Goal: Task Accomplishment & Management: Use online tool/utility

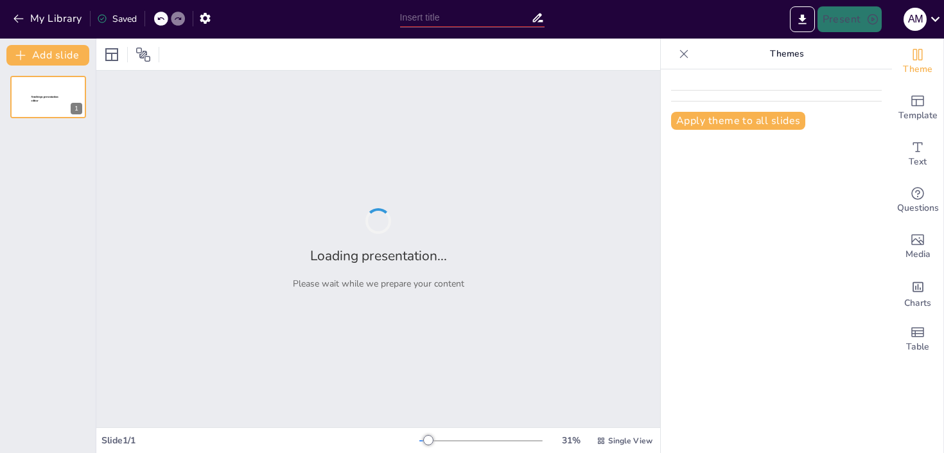
type input "Imported STS1186C_Lecture_Chapter_023_Part I_PPT.pptx"
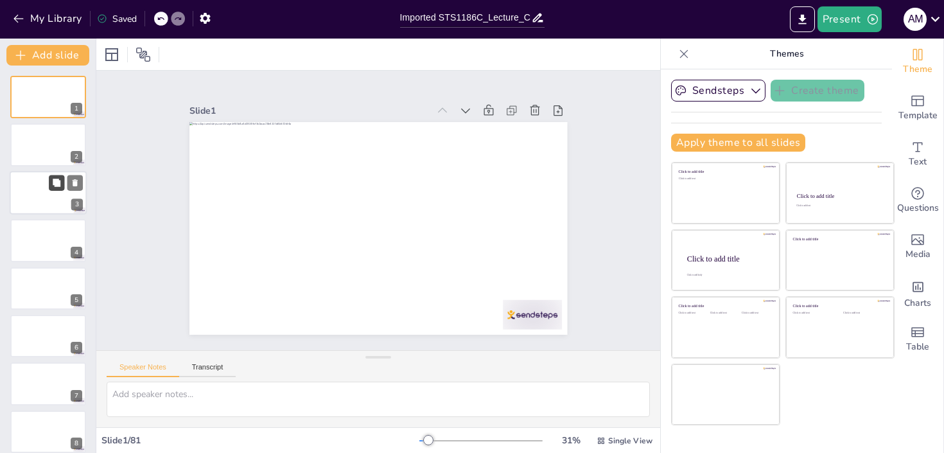
click at [49, 177] on button at bounding box center [56, 182] width 15 height 15
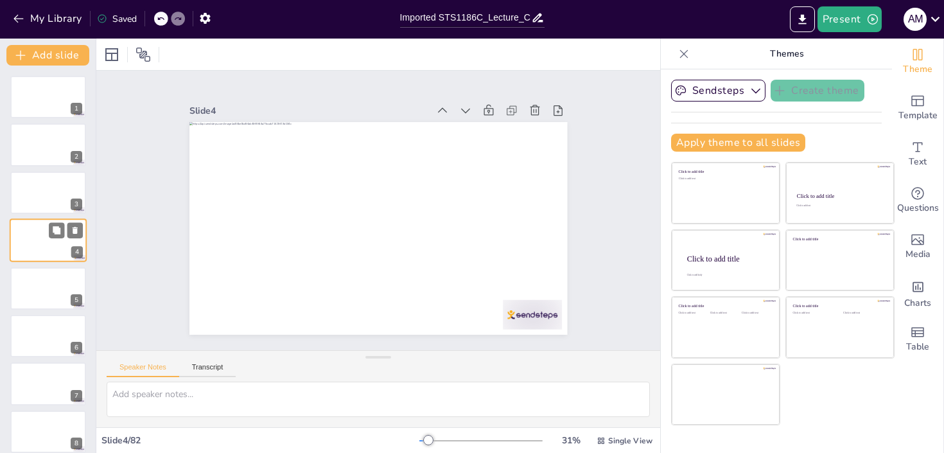
click at [49, 220] on div "4" at bounding box center [48, 240] width 77 height 44
click at [51, 285] on button at bounding box center [56, 277] width 15 height 15
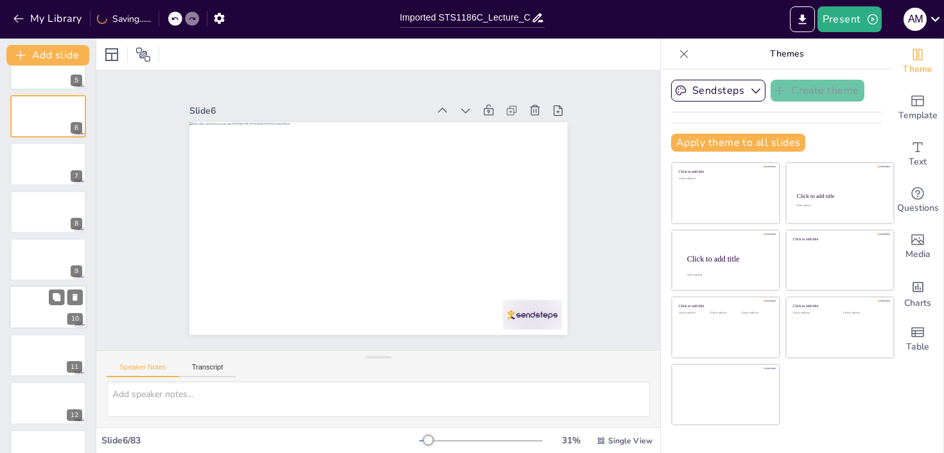
click at [48, 306] on div at bounding box center [48, 308] width 77 height 44
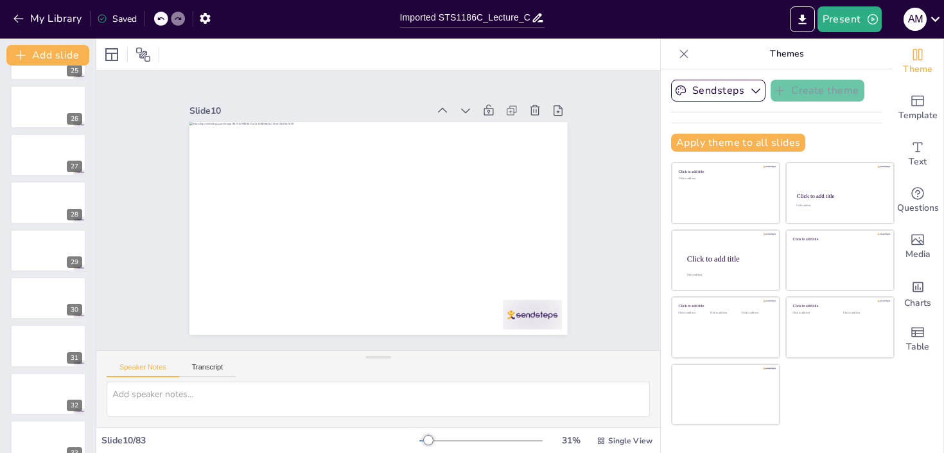
scroll to position [3593, 0]
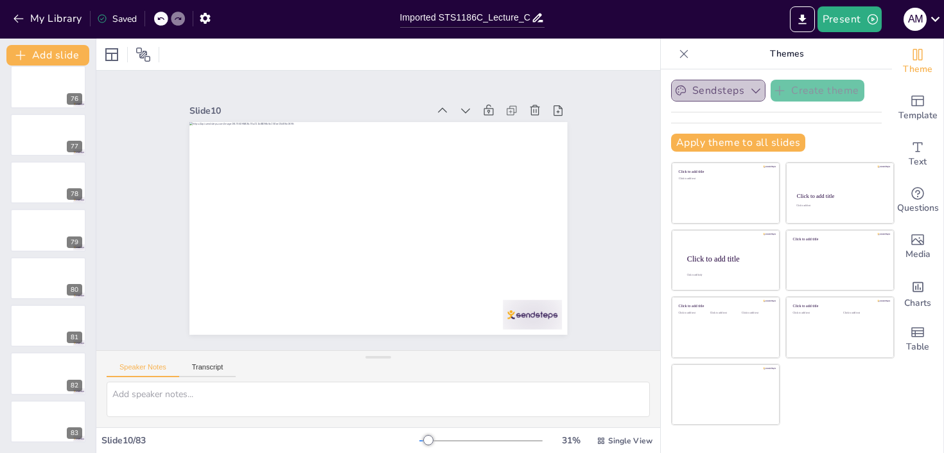
click at [759, 89] on icon "button" at bounding box center [756, 91] width 9 height 5
click at [759, 89] on icon "button" at bounding box center [756, 90] width 13 height 13
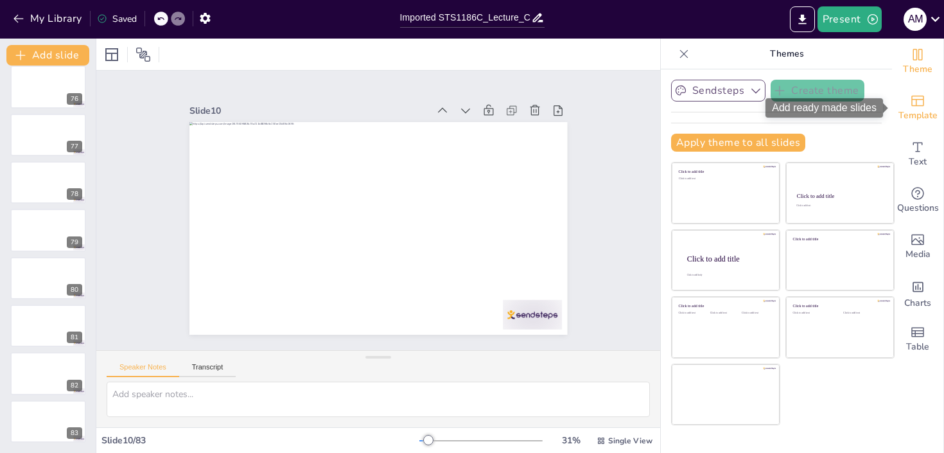
click at [916, 105] on icon "Add ready made slides" at bounding box center [918, 101] width 13 height 11
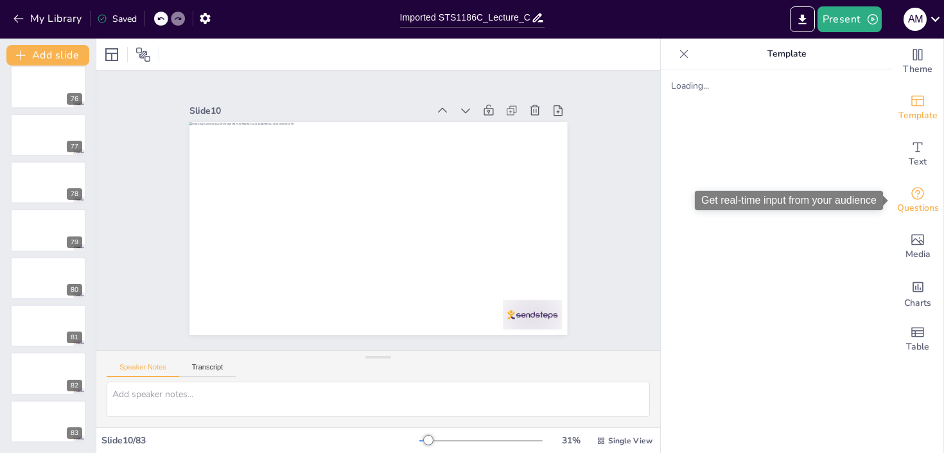
click at [913, 195] on icon "Get real-time input from your audience" at bounding box center [918, 193] width 13 height 13
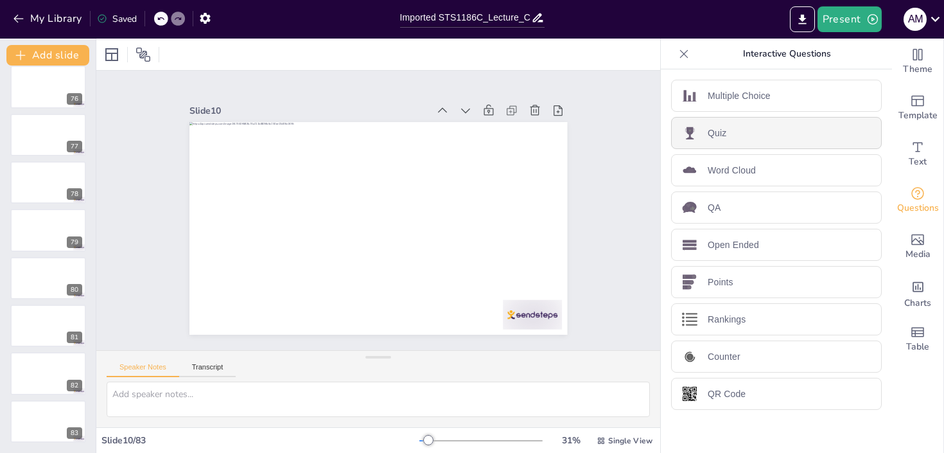
click at [716, 124] on div "Quiz" at bounding box center [776, 133] width 211 height 32
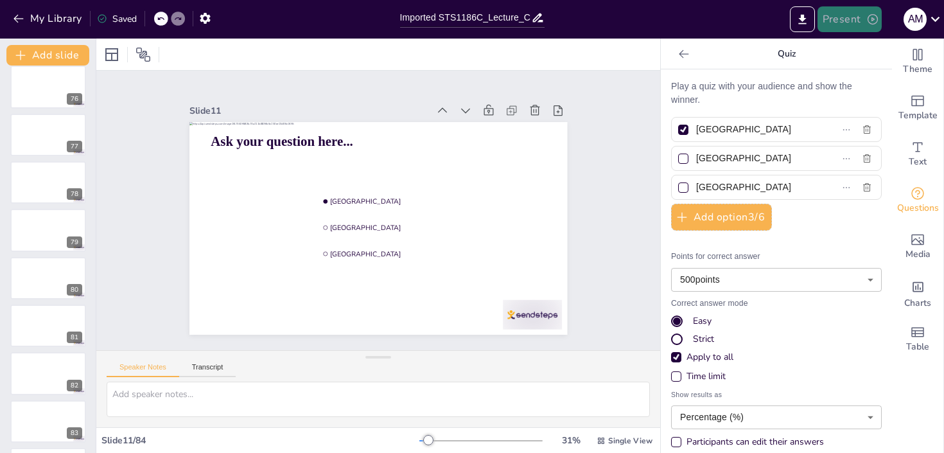
click at [852, 18] on button "Present" at bounding box center [850, 19] width 64 height 26
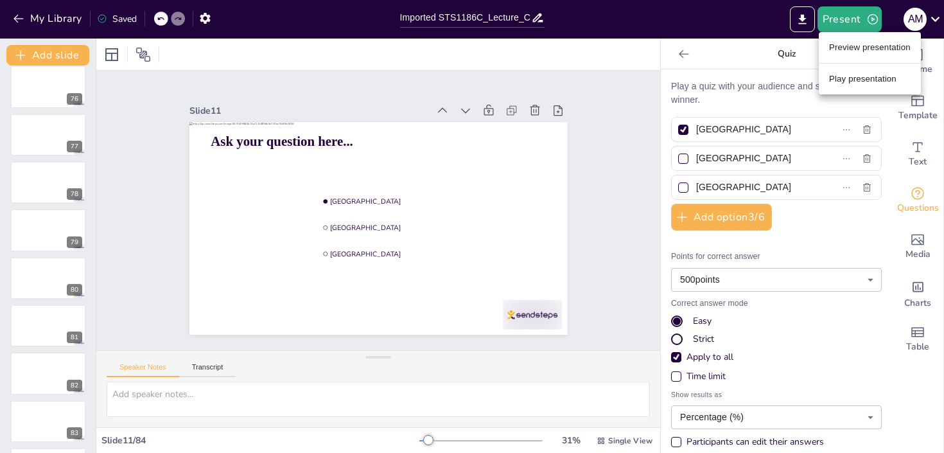
click at [848, 78] on li "Play presentation" at bounding box center [870, 79] width 102 height 21
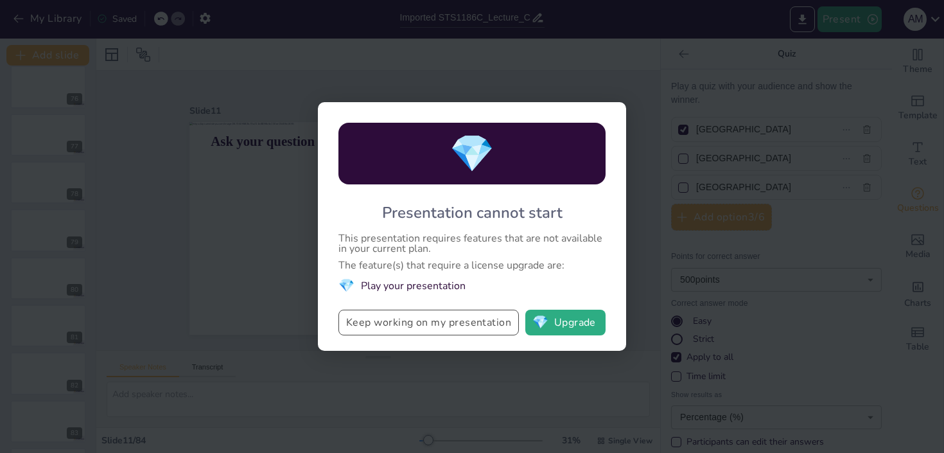
click at [466, 322] on button "Keep working on my presentation" at bounding box center [429, 323] width 181 height 26
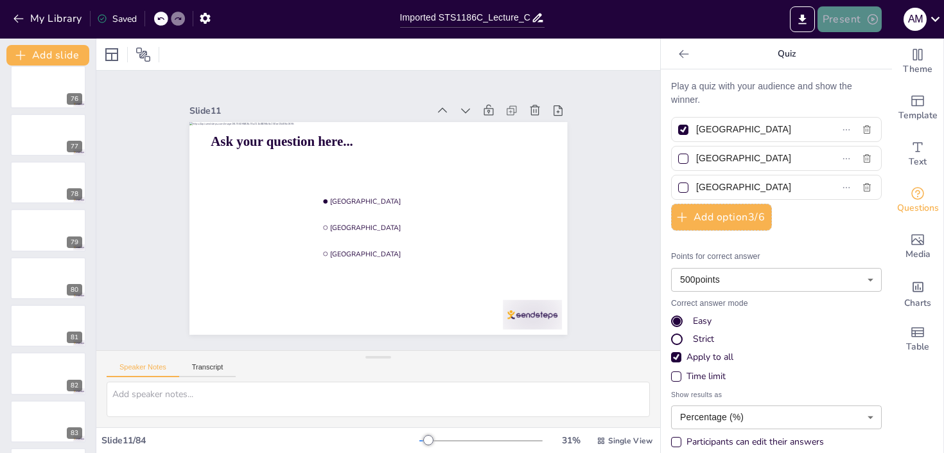
click at [836, 28] on button "Present" at bounding box center [850, 19] width 64 height 26
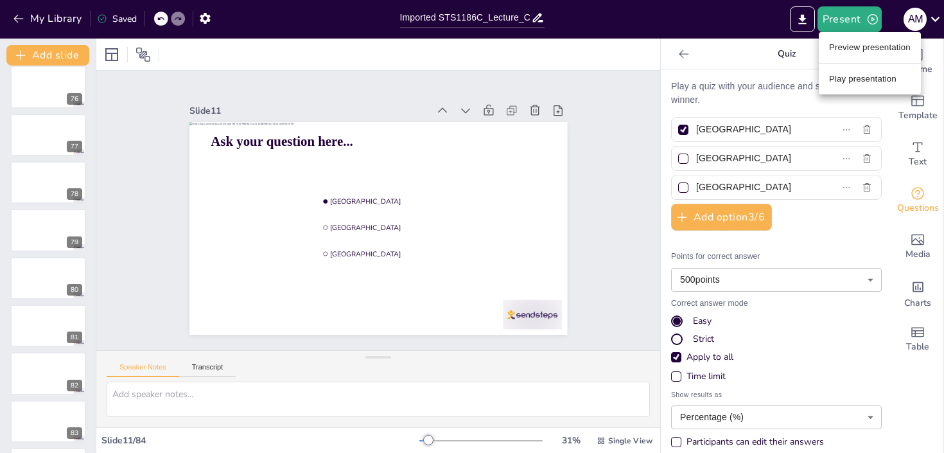
click at [841, 43] on li "Preview presentation" at bounding box center [870, 47] width 102 height 21
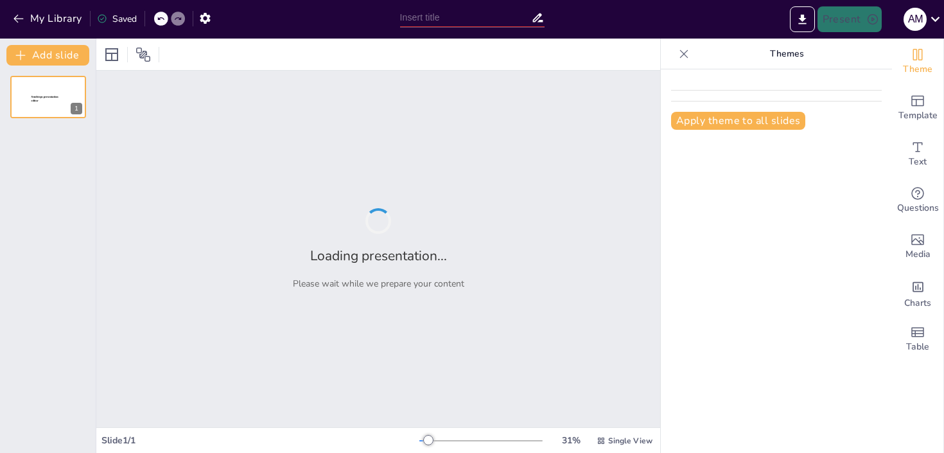
type input "Imported STS1186C_Lecture_Chapter_023_Part I_PPT.pptx"
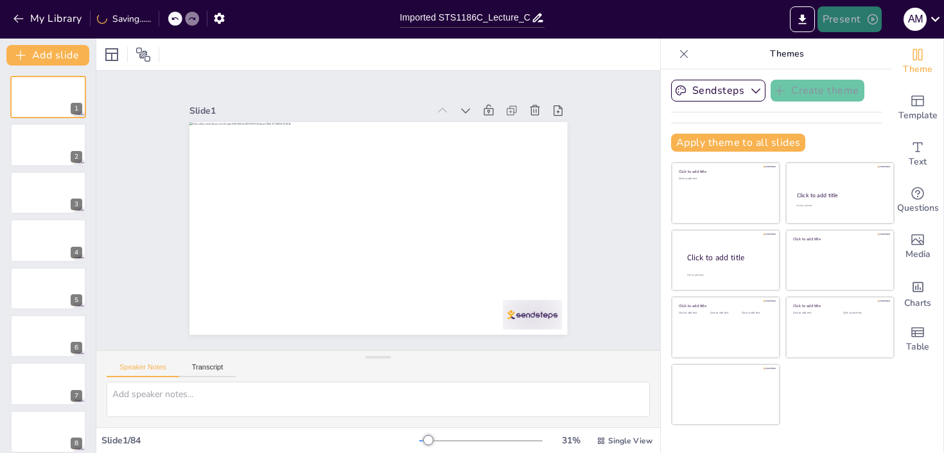
click at [847, 21] on button "Present" at bounding box center [850, 19] width 64 height 26
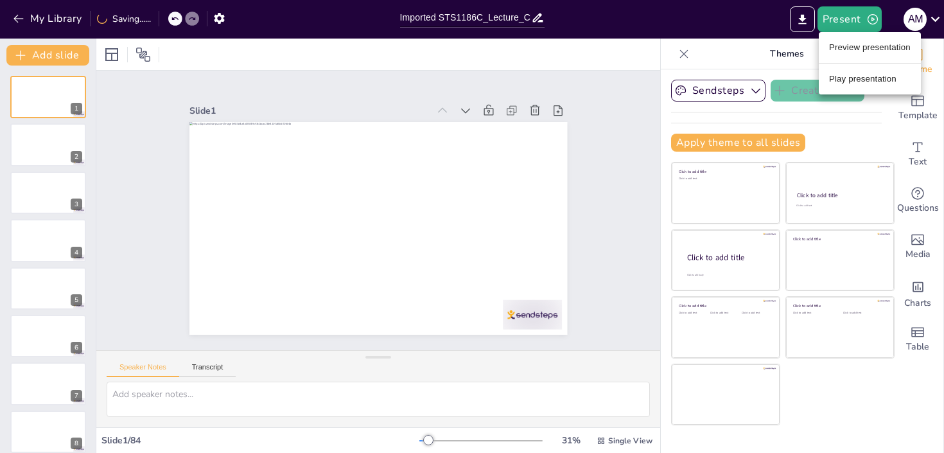
click at [849, 44] on li "Preview presentation" at bounding box center [870, 47] width 102 height 21
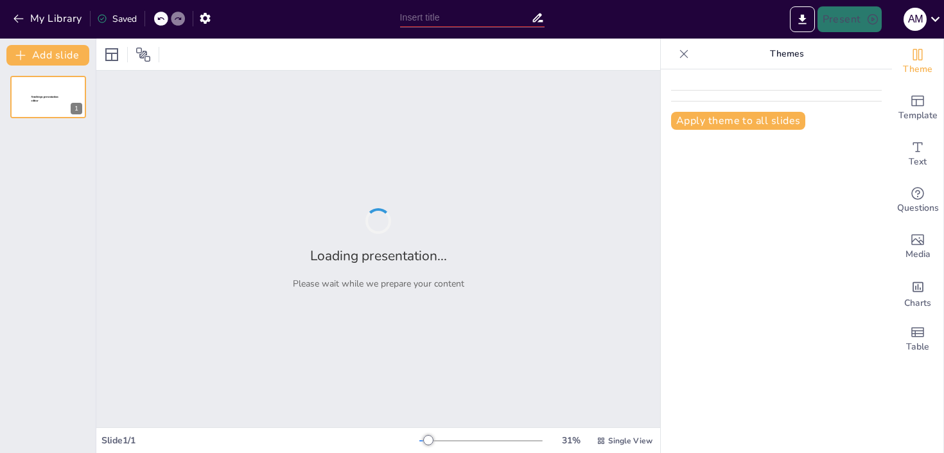
type input "Imported STS1186C_Lecture_Chapter_023_Part I_PPT.pptx"
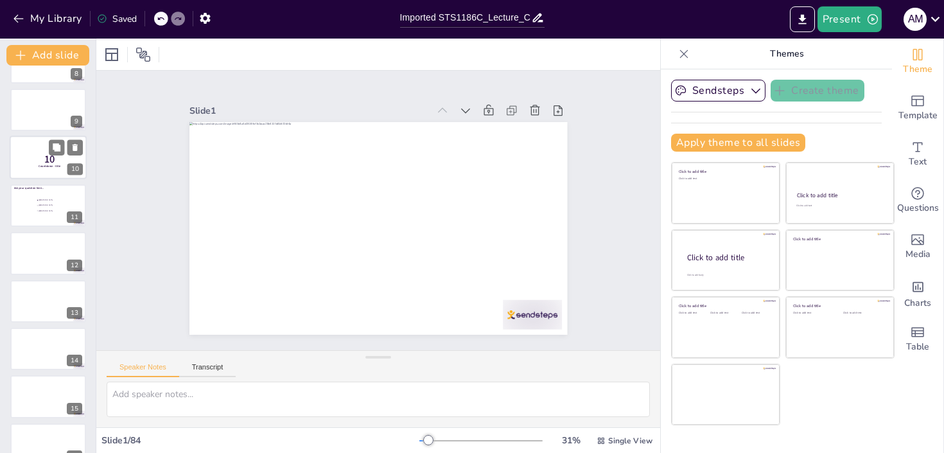
click at [52, 158] on span "10" at bounding box center [49, 160] width 11 height 14
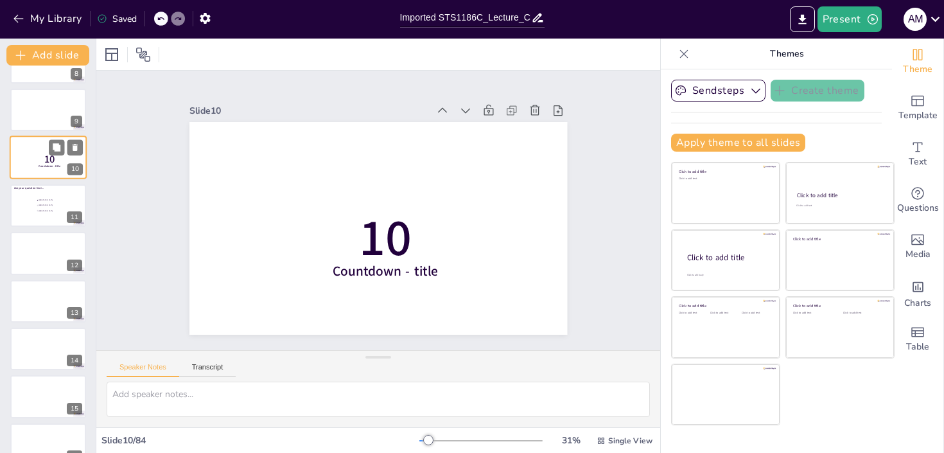
scroll to position [268, 0]
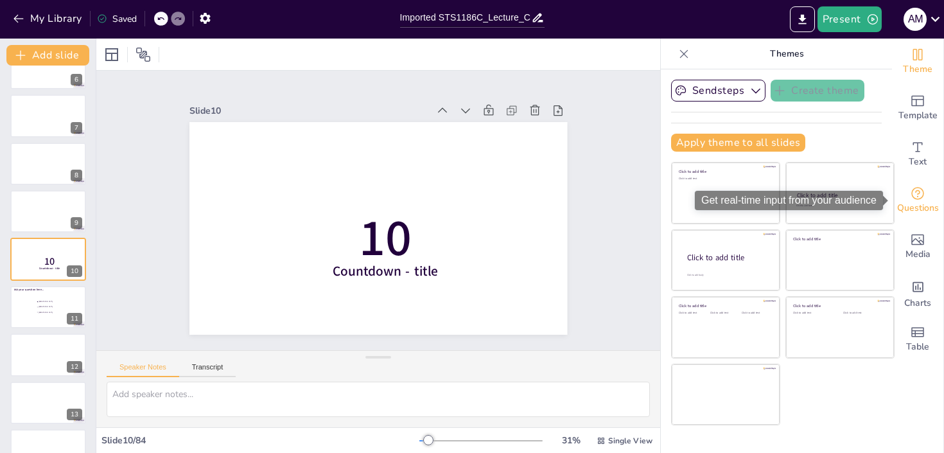
click at [918, 214] on span "Questions" at bounding box center [918, 208] width 42 height 14
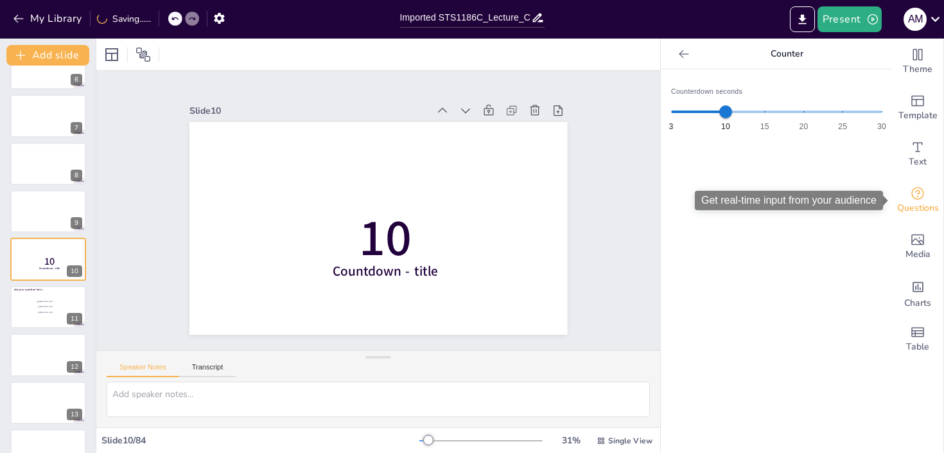
click at [921, 200] on icon "Get real-time input from your audience" at bounding box center [917, 193] width 15 height 15
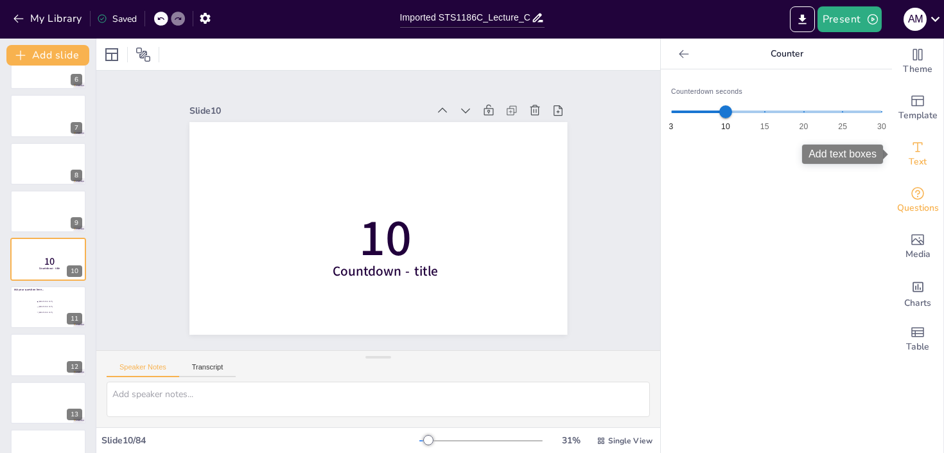
click at [918, 145] on icon "Add text boxes" at bounding box center [917, 146] width 15 height 15
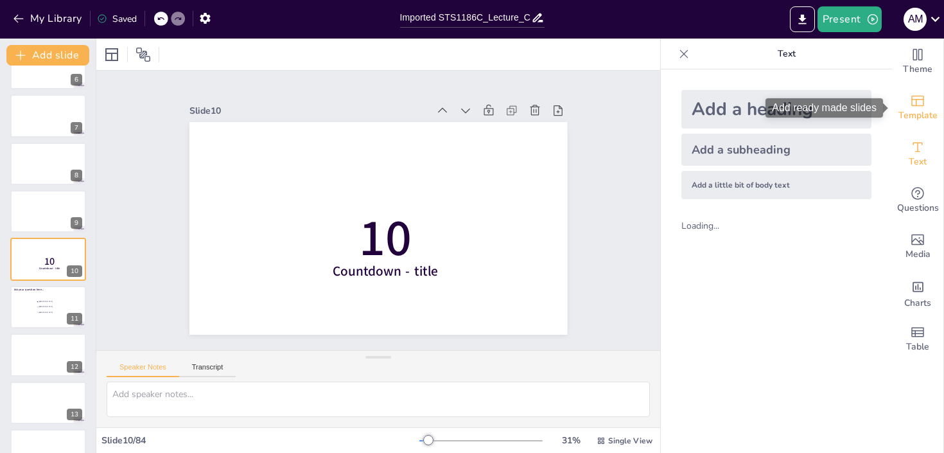
click at [919, 107] on icon "Add ready made slides" at bounding box center [917, 100] width 15 height 15
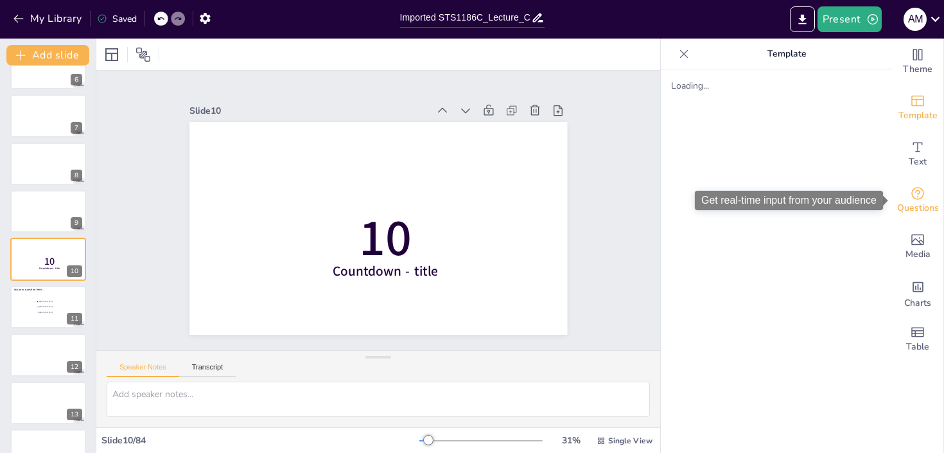
click at [910, 198] on icon "Get real-time input from your audience" at bounding box center [917, 193] width 15 height 15
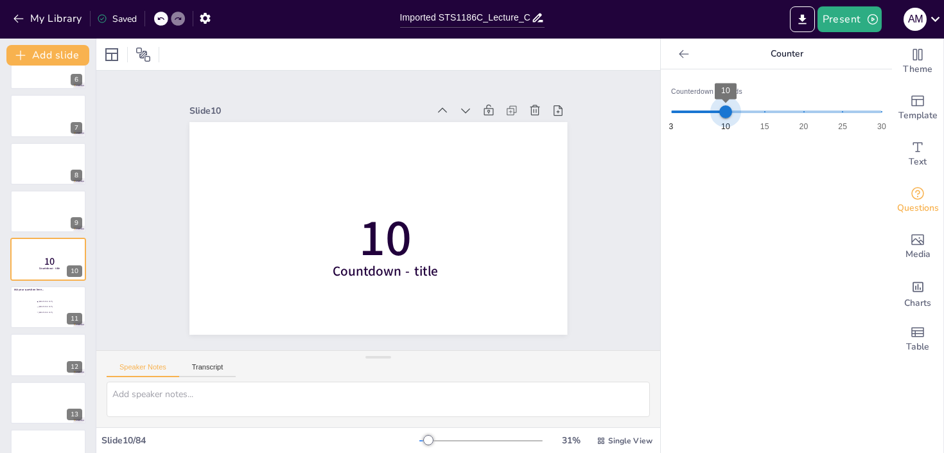
click at [721, 115] on span "10" at bounding box center [725, 111] width 13 height 13
type input "9"
click at [687, 51] on icon at bounding box center [684, 54] width 13 height 13
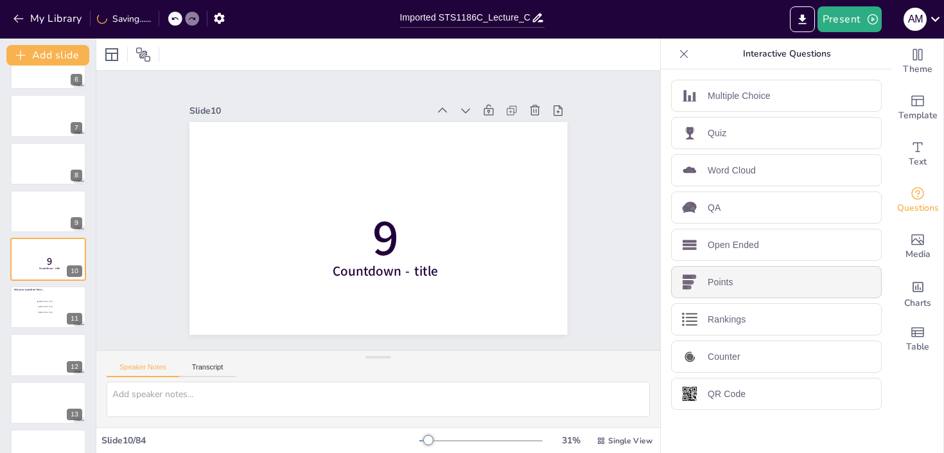
click at [732, 283] on p "Points" at bounding box center [721, 282] width 26 height 13
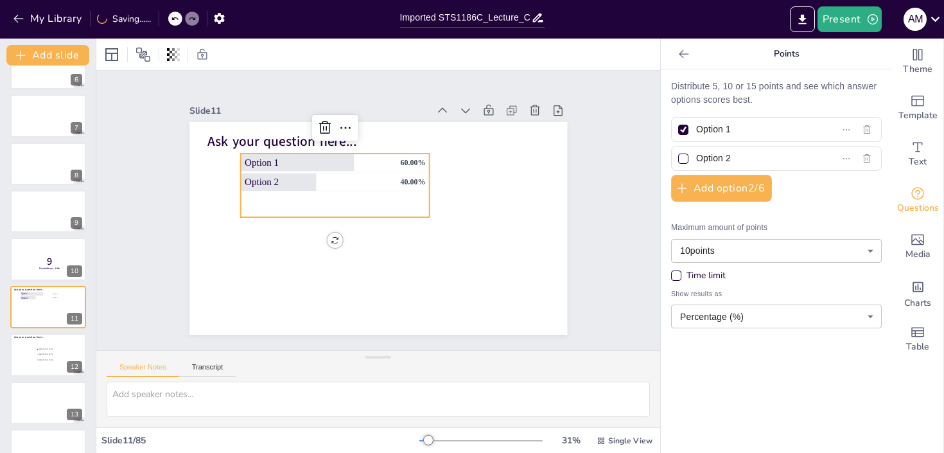
click at [689, 59] on icon at bounding box center [684, 54] width 13 height 13
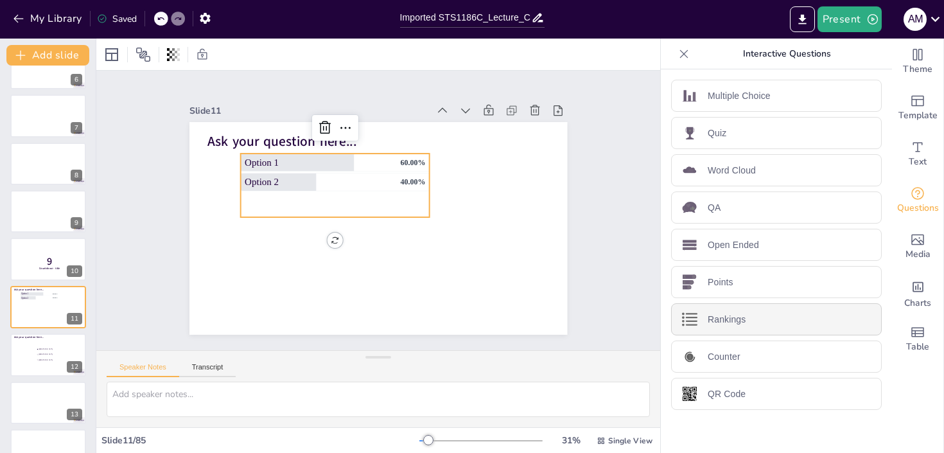
click at [728, 323] on p "Rankings" at bounding box center [727, 319] width 38 height 13
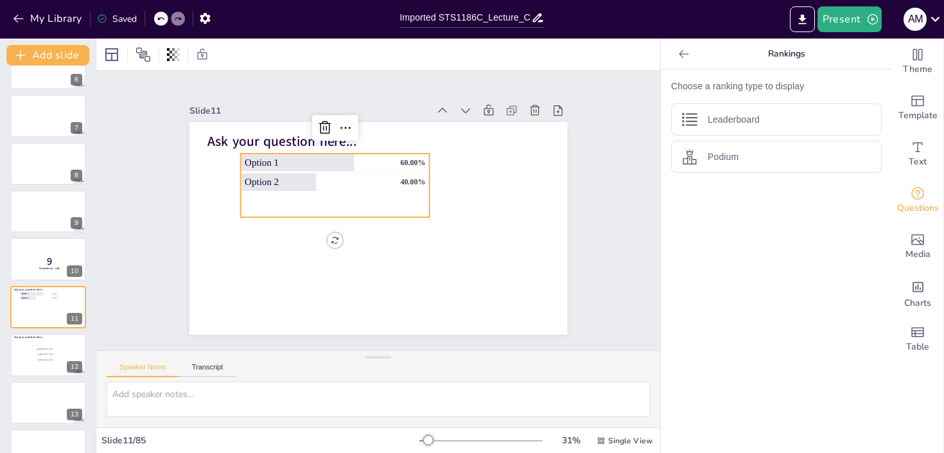
click at [685, 58] on icon at bounding box center [684, 54] width 13 height 13
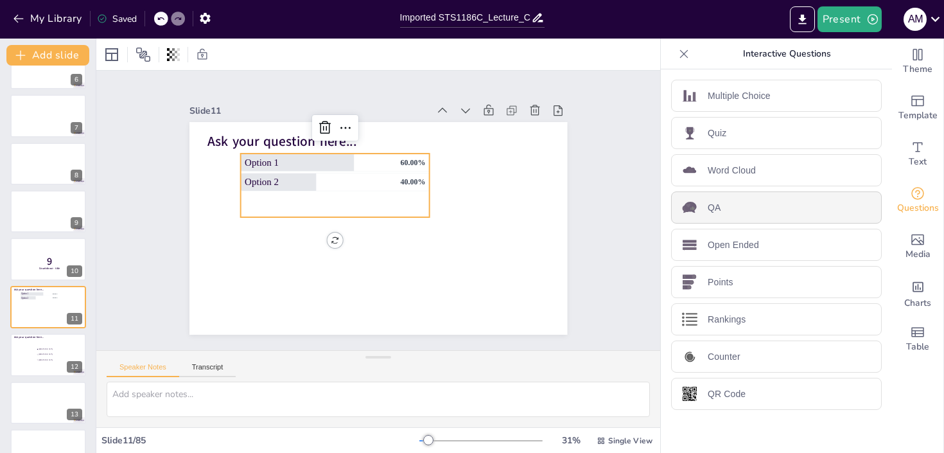
click at [734, 193] on div "QA" at bounding box center [776, 207] width 211 height 32
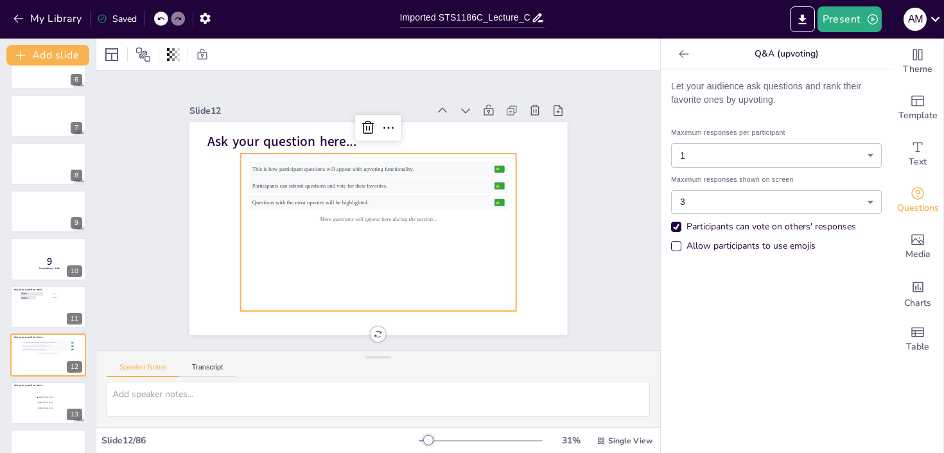
click at [683, 50] on icon at bounding box center [684, 54] width 13 height 13
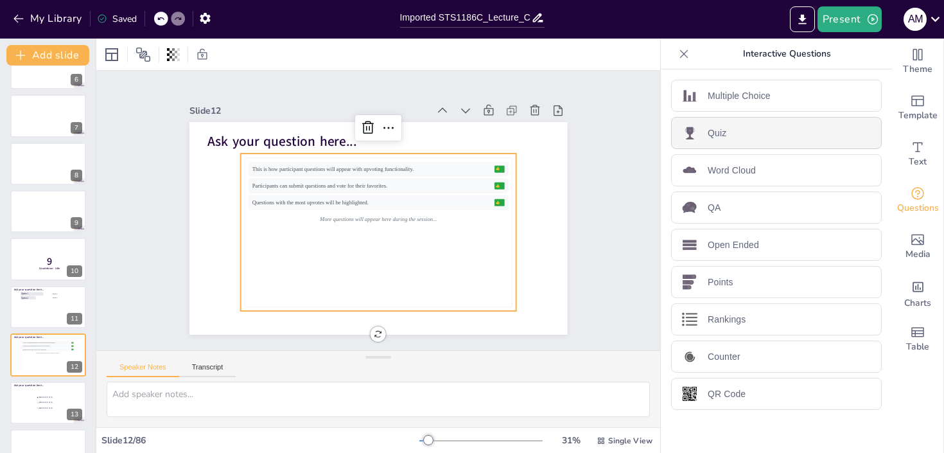
click at [716, 133] on p "Quiz" at bounding box center [717, 133] width 19 height 13
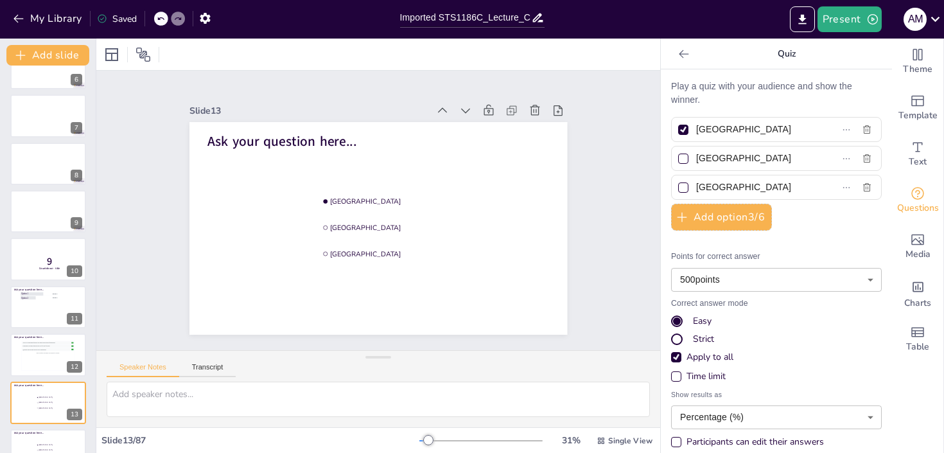
scroll to position [31, 0]
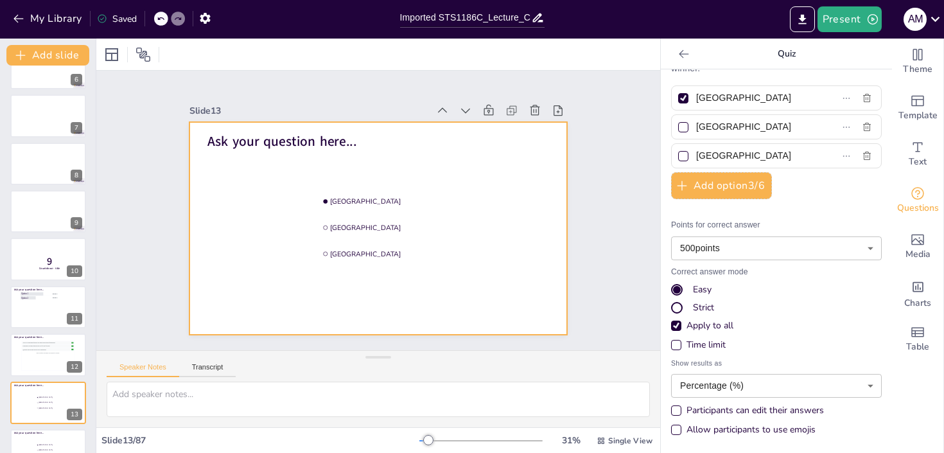
click at [497, 168] on div at bounding box center [375, 228] width 414 height 286
click at [858, 12] on button "Present" at bounding box center [850, 19] width 64 height 26
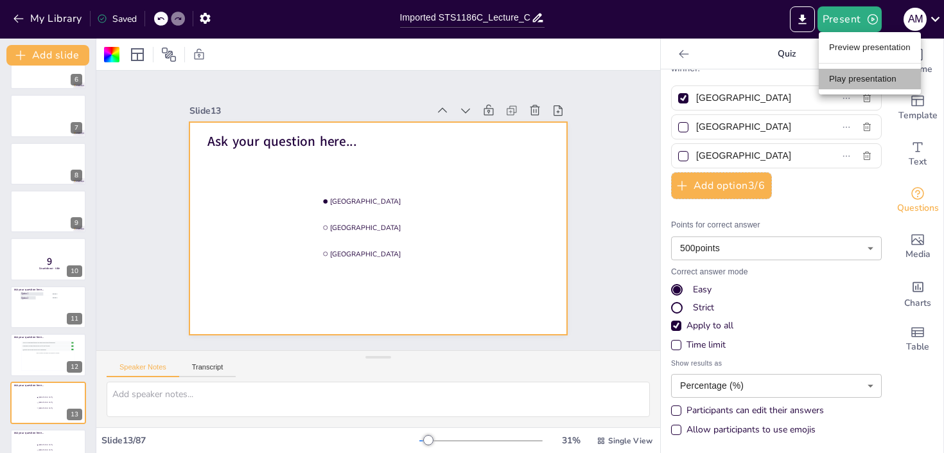
click at [853, 76] on li "Play presentation" at bounding box center [870, 79] width 102 height 21
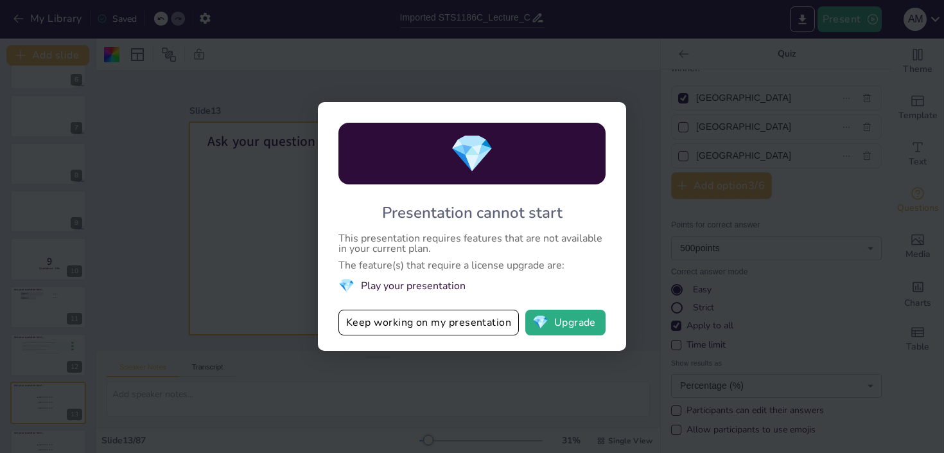
click at [433, 291] on li "💎 Play your presentation" at bounding box center [472, 285] width 267 height 17
click at [549, 326] on button "💎 Upgrade" at bounding box center [565, 323] width 80 height 26
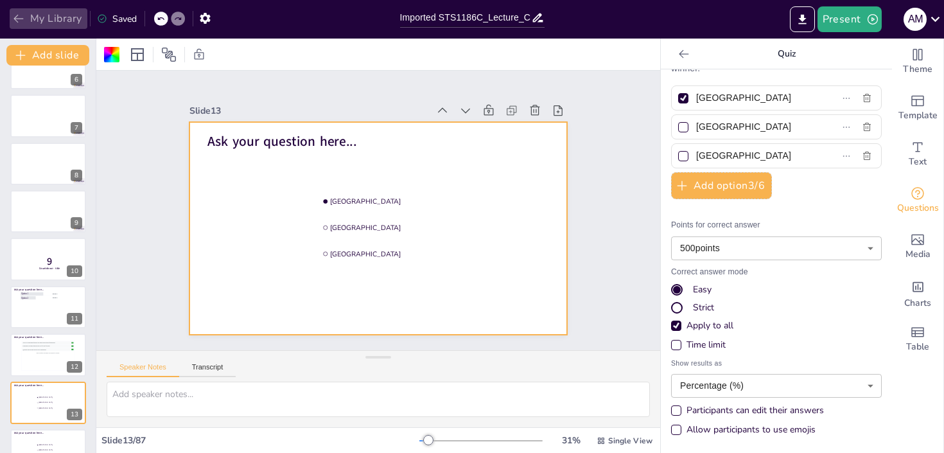
click at [32, 24] on button "My Library" at bounding box center [49, 18] width 78 height 21
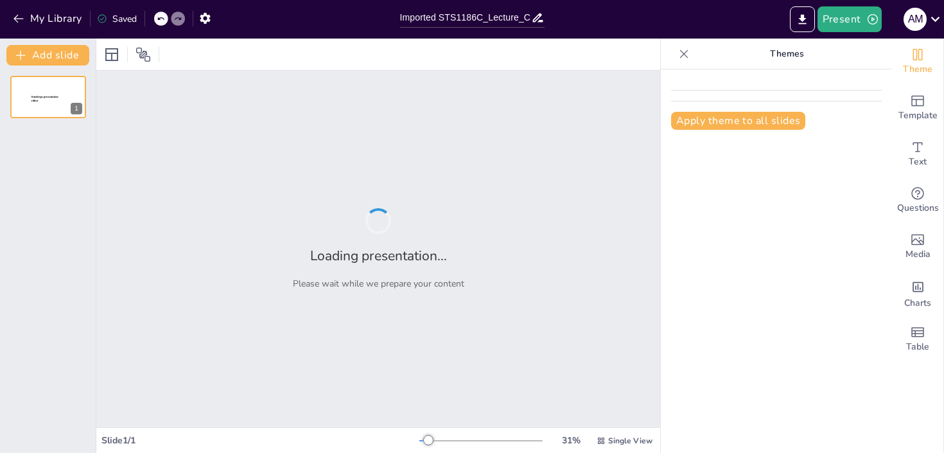
type input "Imported STS1186C_Lecture_Chapter_023_Part I_PPT.pptx"
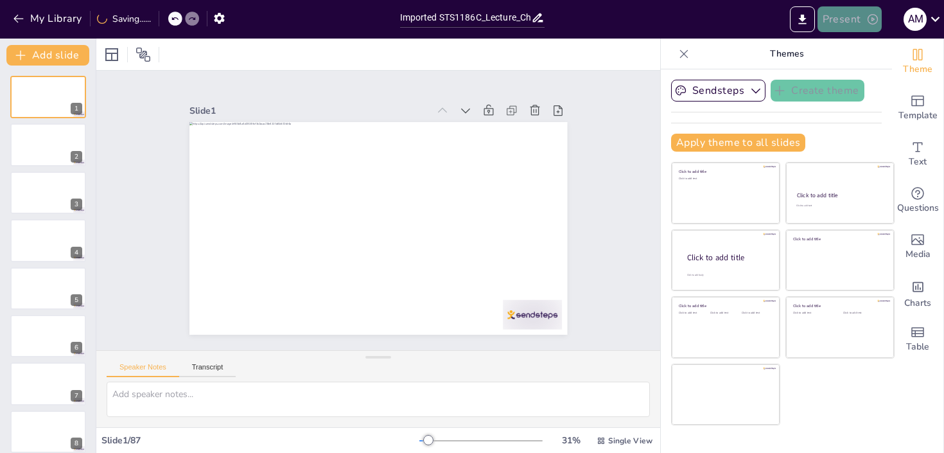
click at [858, 17] on button "Present" at bounding box center [850, 19] width 64 height 26
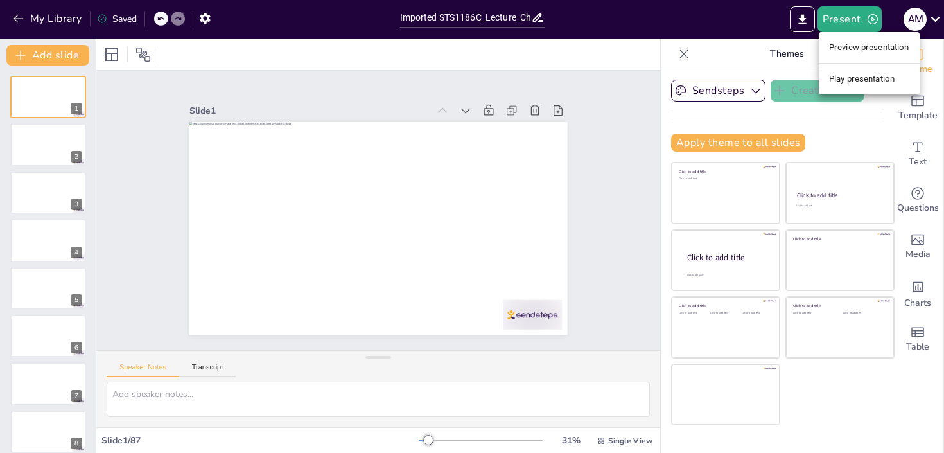
click at [48, 283] on div at bounding box center [472, 226] width 944 height 453
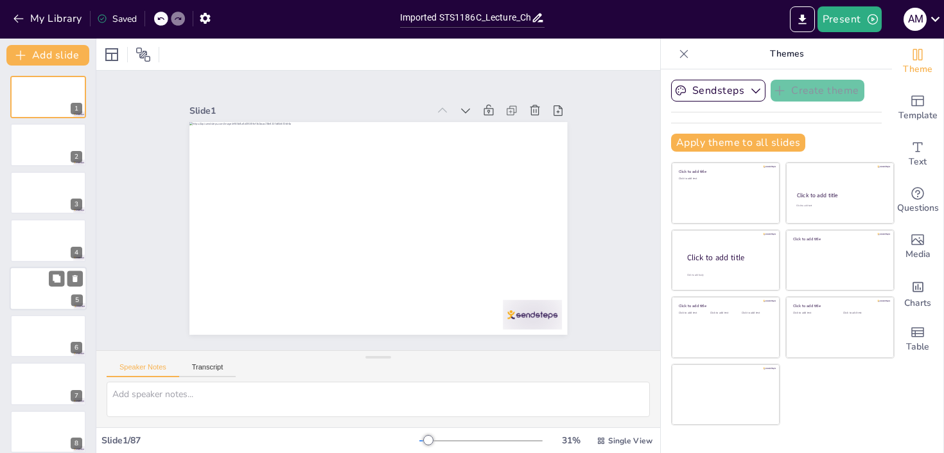
click at [57, 299] on div at bounding box center [48, 289] width 77 height 44
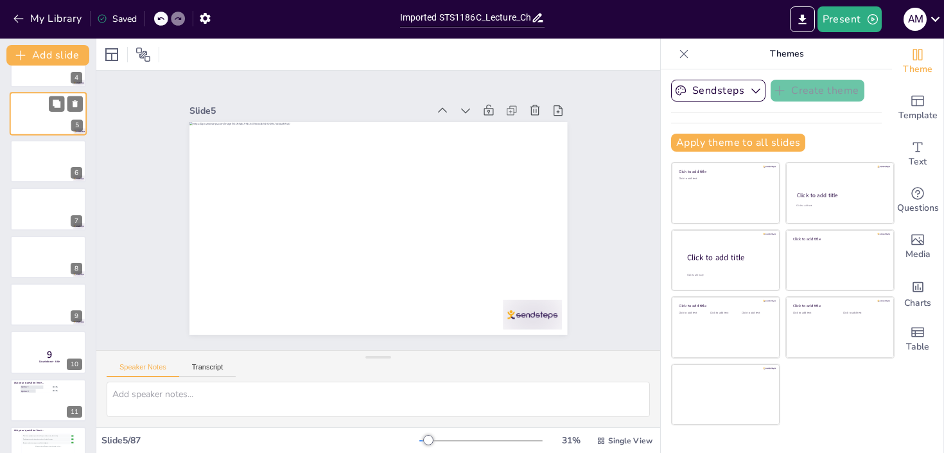
scroll to position [213, 0]
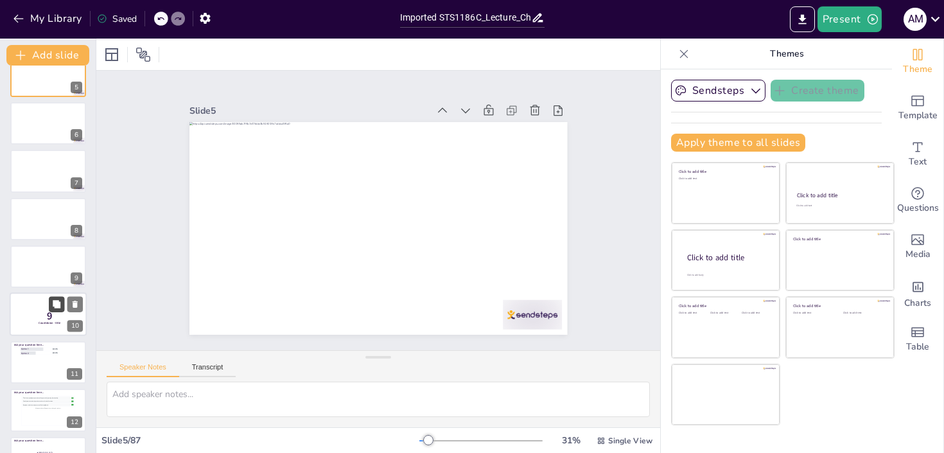
click at [49, 306] on button at bounding box center [56, 304] width 15 height 15
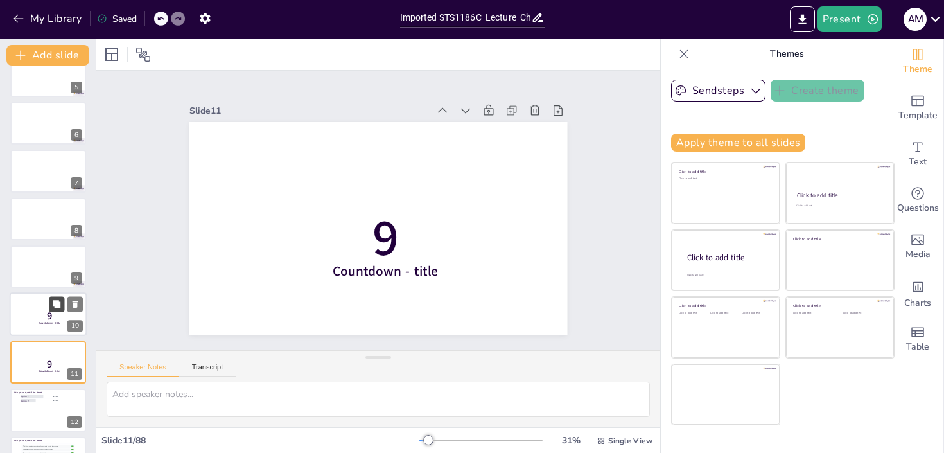
scroll to position [315, 0]
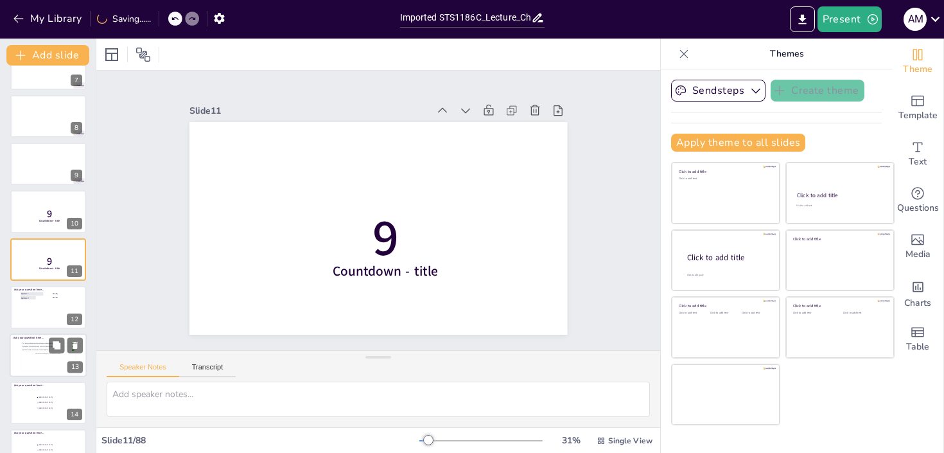
click at [44, 353] on div "More questions will appear here during the session..." at bounding box center [48, 353] width 53 height 3
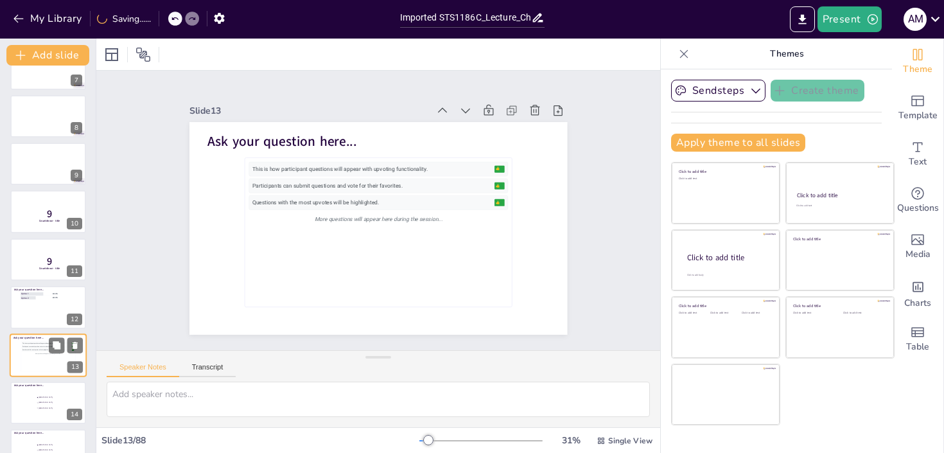
scroll to position [411, 0]
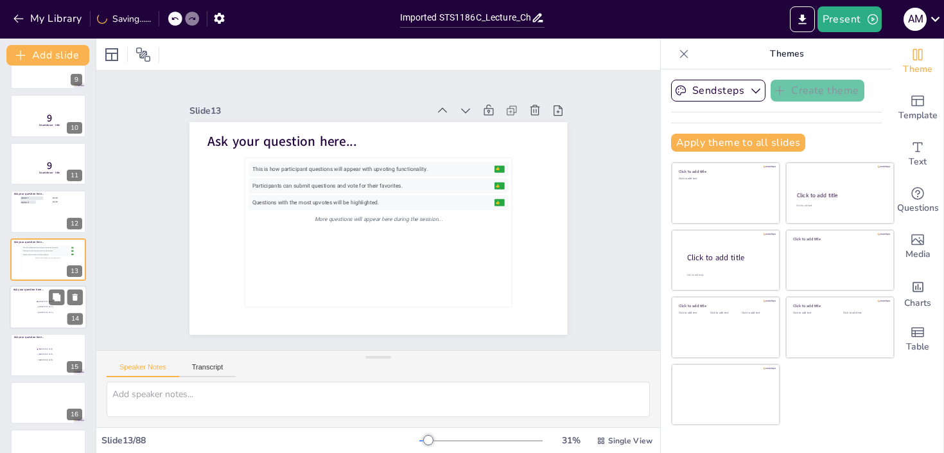
click at [31, 306] on div at bounding box center [48, 307] width 77 height 44
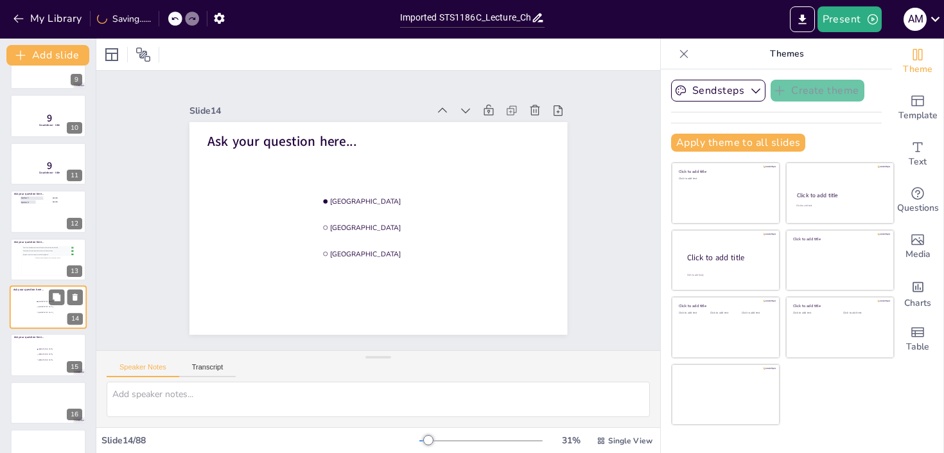
scroll to position [459, 0]
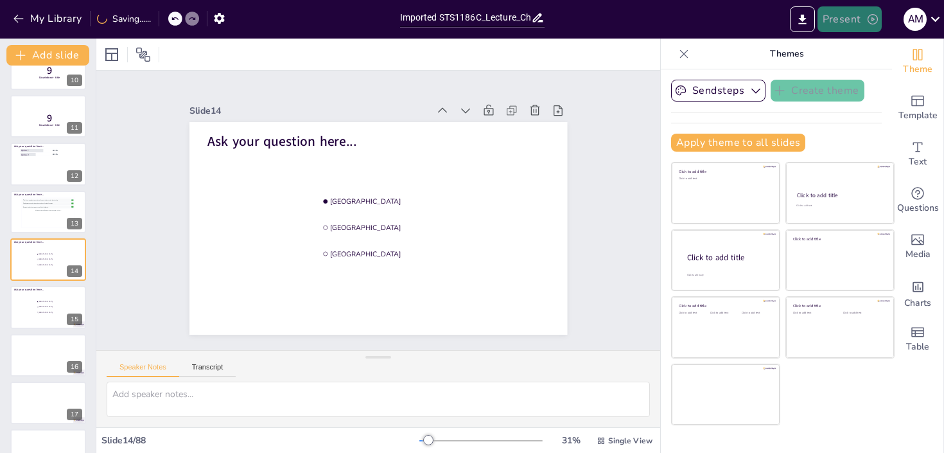
click at [840, 12] on button "Present" at bounding box center [850, 19] width 64 height 26
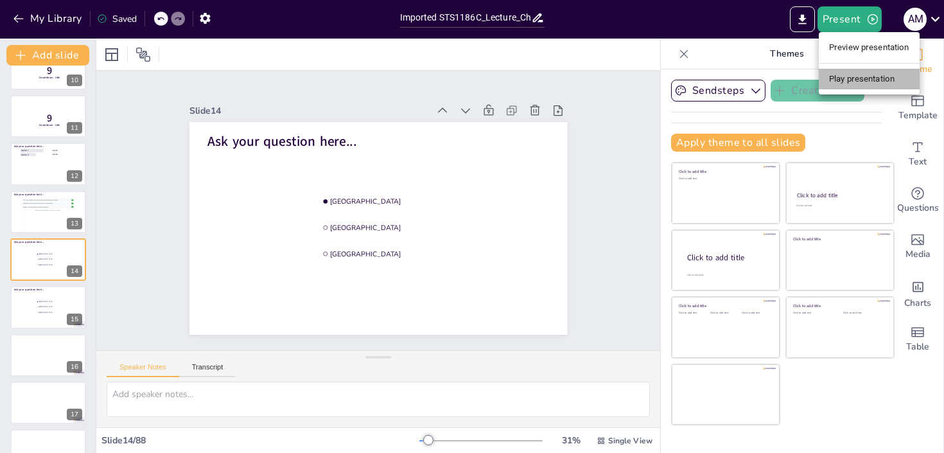
click at [838, 77] on li "Play presentation" at bounding box center [869, 79] width 101 height 21
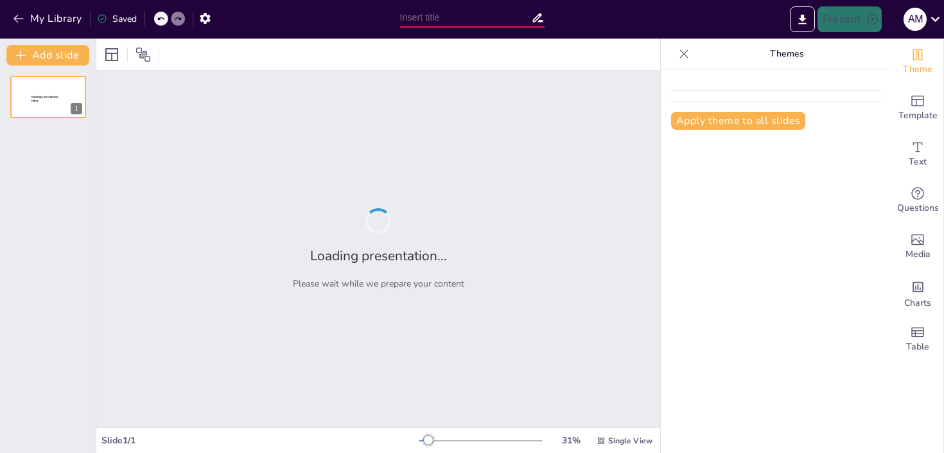
type input "Imported STS1186C_Lecture_Chapter_023_Part I_PPT.pptx"
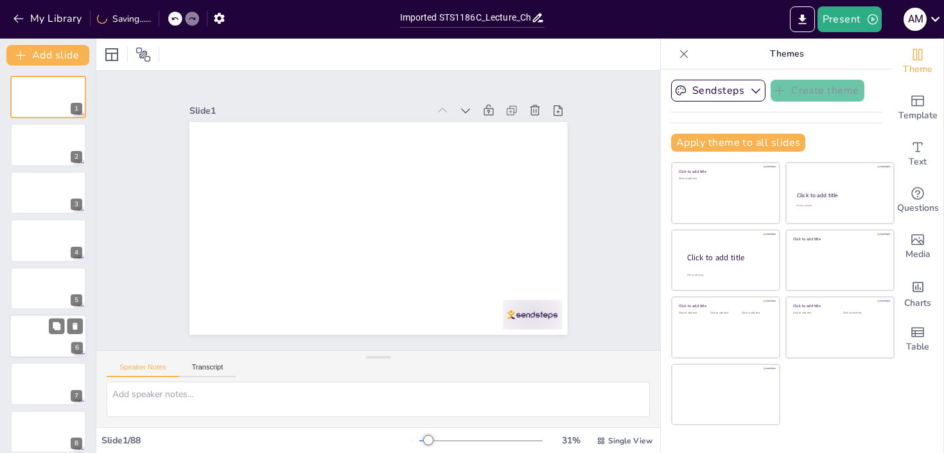
scroll to position [167, 0]
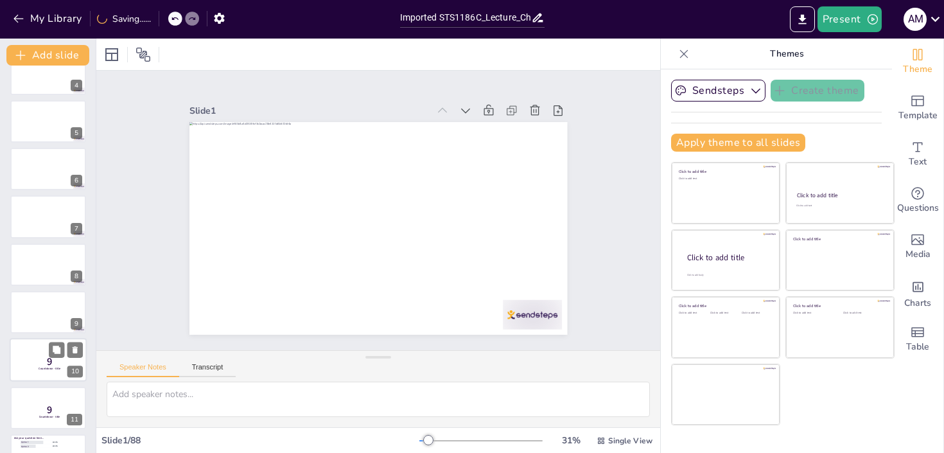
click at [46, 355] on p "9" at bounding box center [50, 362] width 34 height 14
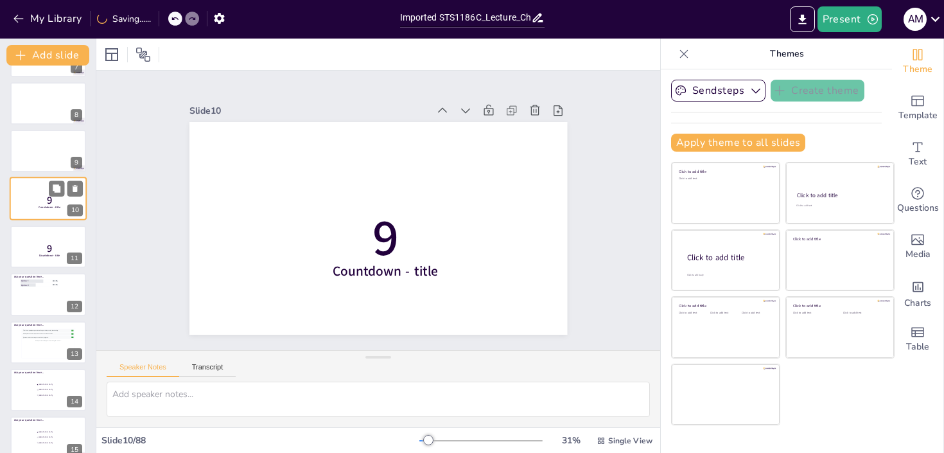
scroll to position [387, 0]
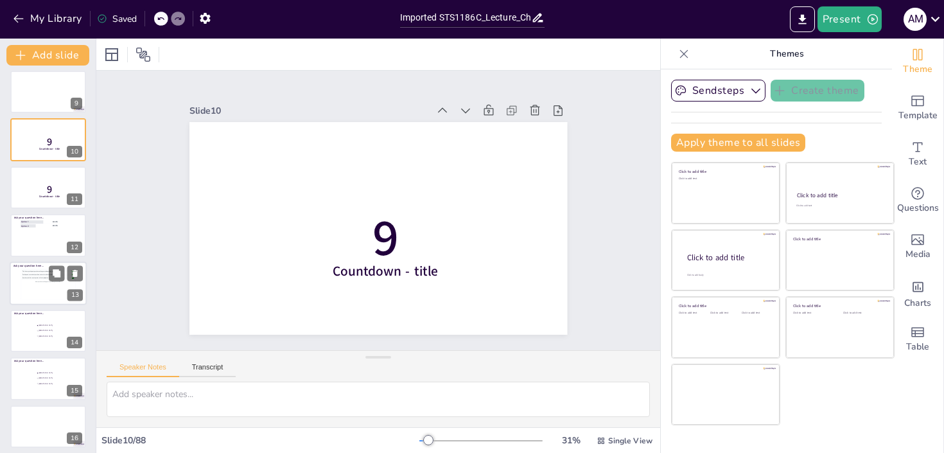
click at [44, 288] on div "This is how participant questions will appear with upvoting functionality. 👍 5 …" at bounding box center [48, 283] width 53 height 29
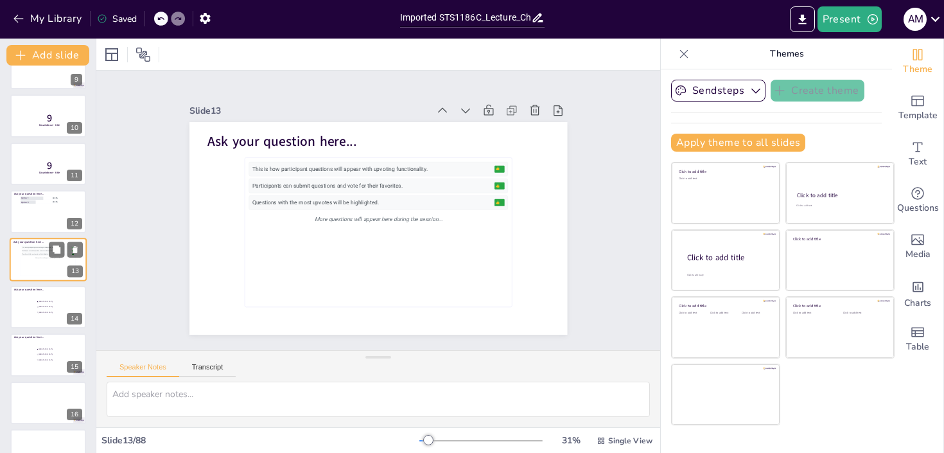
click at [38, 238] on div "Ask your question here... This is how participant questions will appear with up…" at bounding box center [48, 260] width 77 height 44
click at [39, 215] on div at bounding box center [48, 211] width 77 height 44
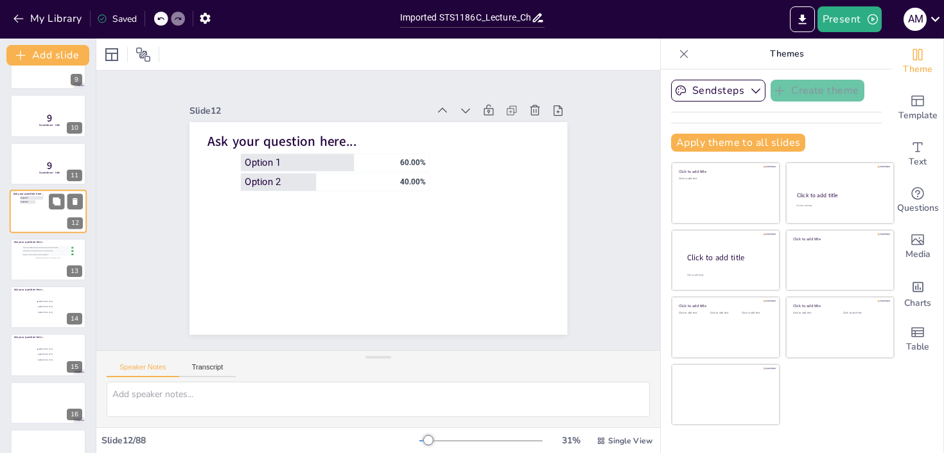
scroll to position [364, 0]
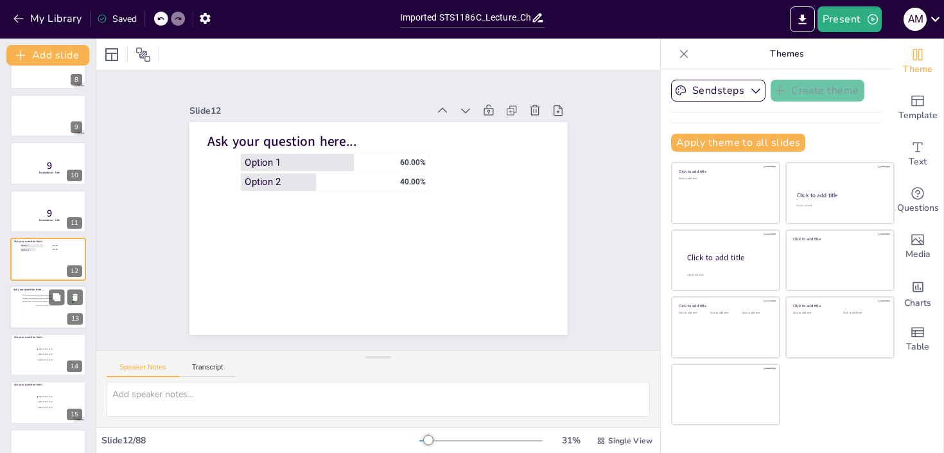
click at [44, 312] on div "This is how participant questions will appear with upvoting functionality. 👍 5 …" at bounding box center [48, 307] width 53 height 29
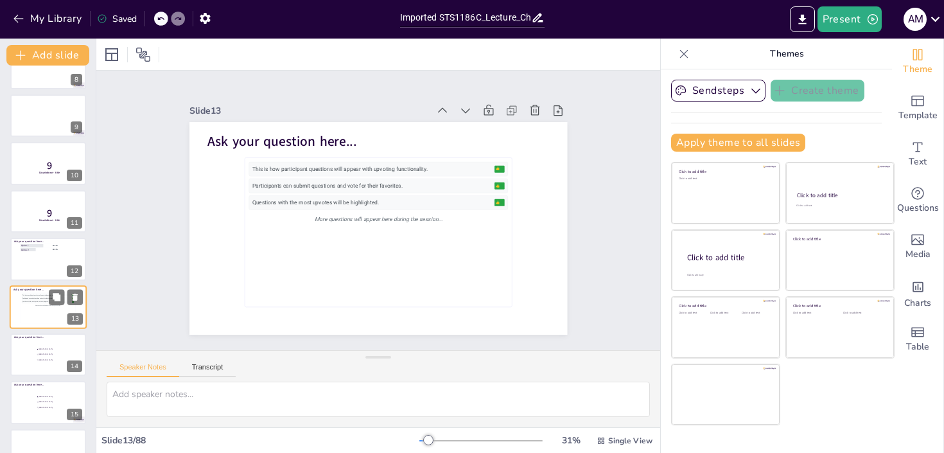
scroll to position [411, 0]
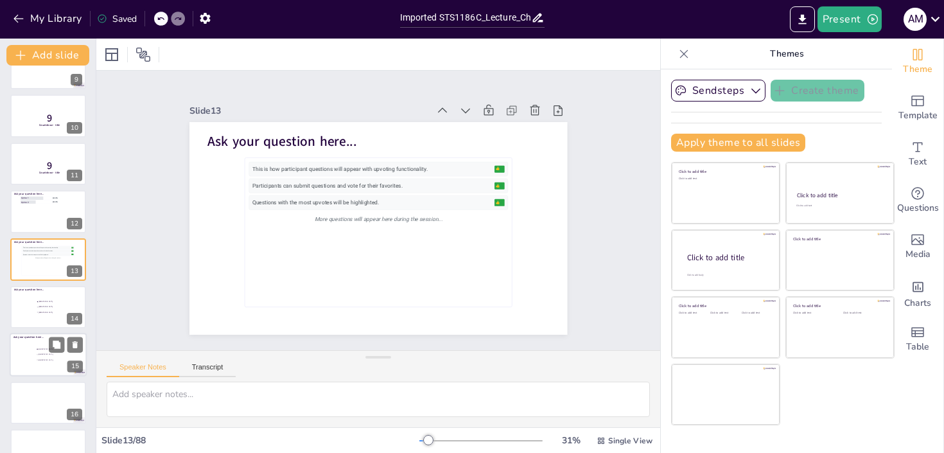
click at [41, 359] on span "[GEOGRAPHIC_DATA]" at bounding box center [57, 360] width 36 height 2
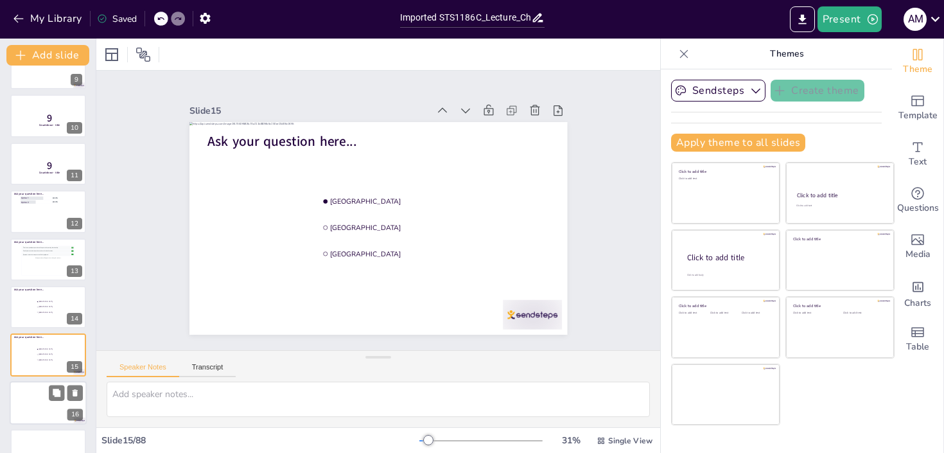
scroll to position [507, 0]
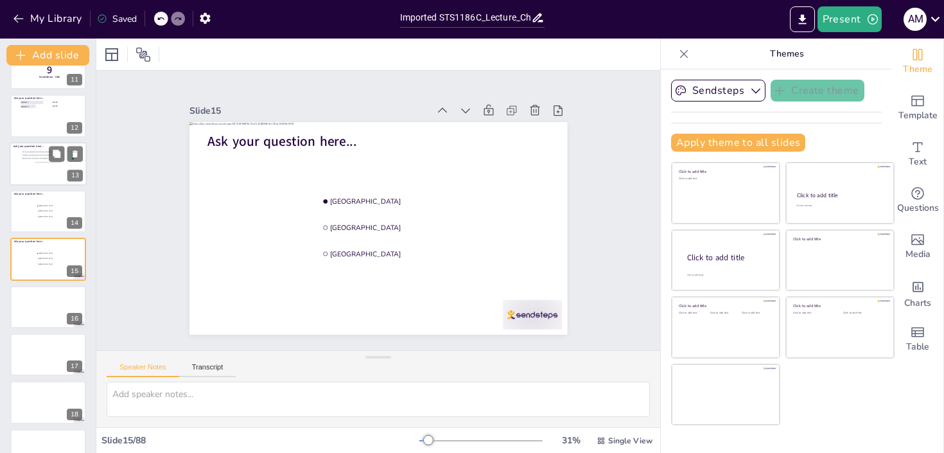
click at [37, 175] on div "This is how participant questions will appear with upvoting functionality. 👍 5 …" at bounding box center [48, 164] width 53 height 29
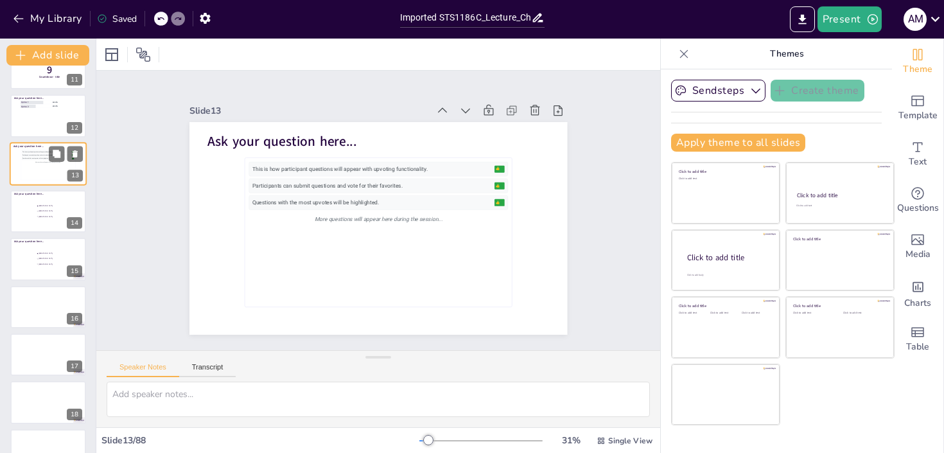
scroll to position [411, 0]
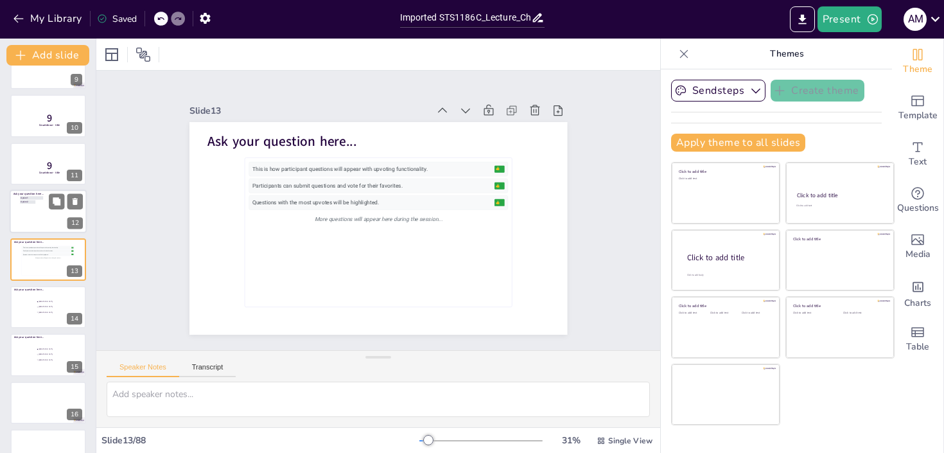
click at [40, 202] on span "Option 2" at bounding box center [36, 202] width 31 height 3
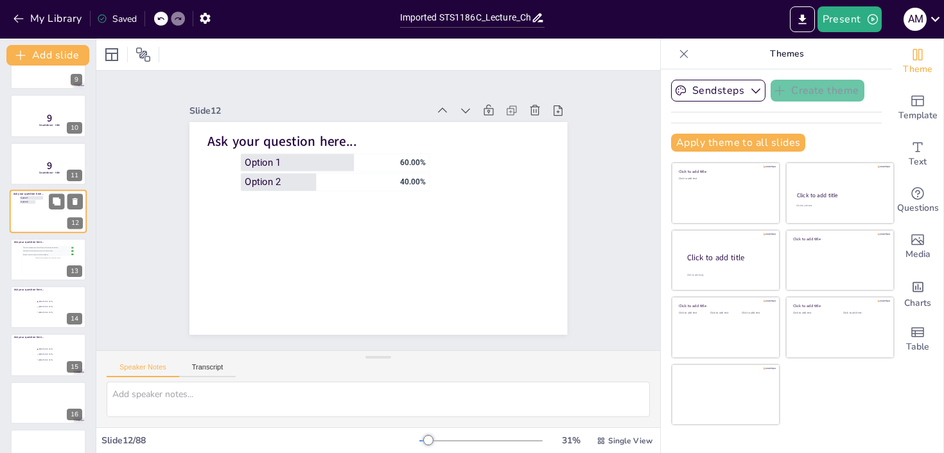
scroll to position [364, 0]
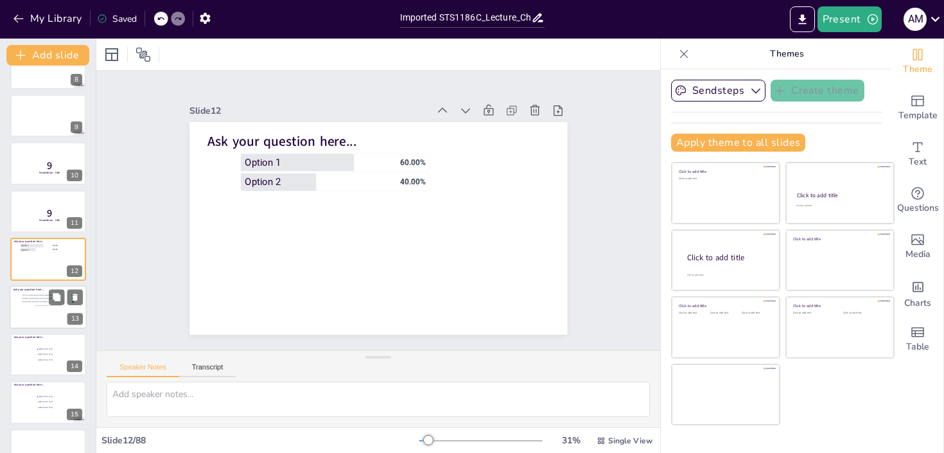
click at [35, 304] on div "More questions will appear here during the session..." at bounding box center [48, 305] width 53 height 3
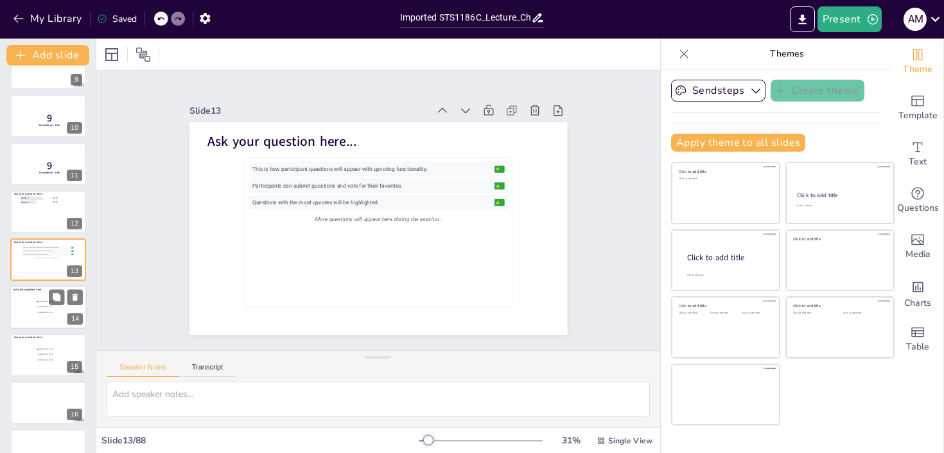
click at [42, 319] on div at bounding box center [48, 307] width 77 height 44
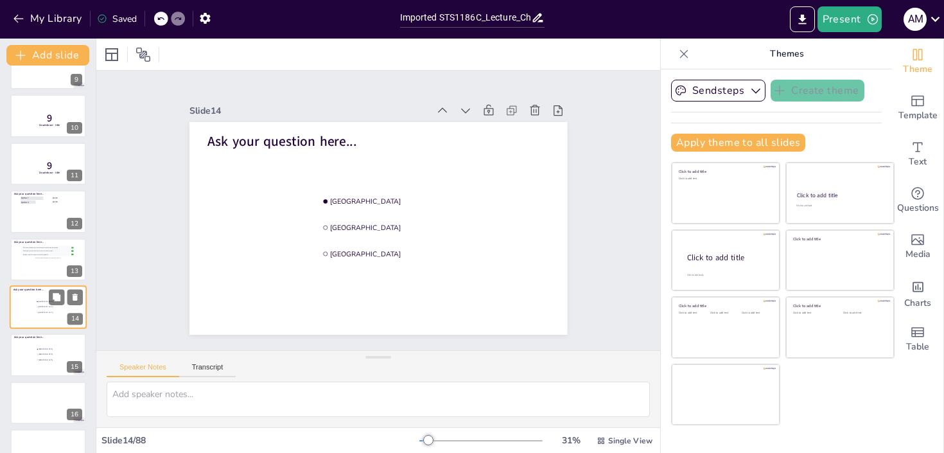
scroll to position [459, 0]
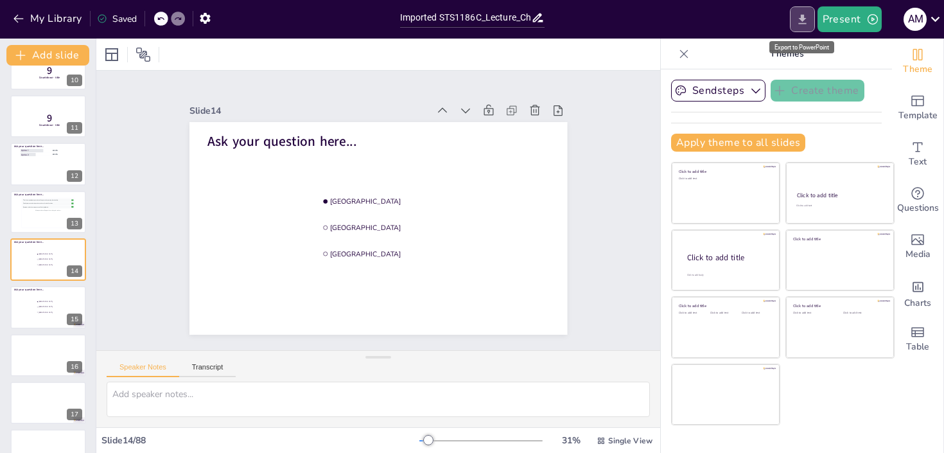
click at [806, 19] on icon "Export to PowerPoint" at bounding box center [802, 19] width 8 height 10
click at [836, 13] on button "Present" at bounding box center [850, 19] width 64 height 26
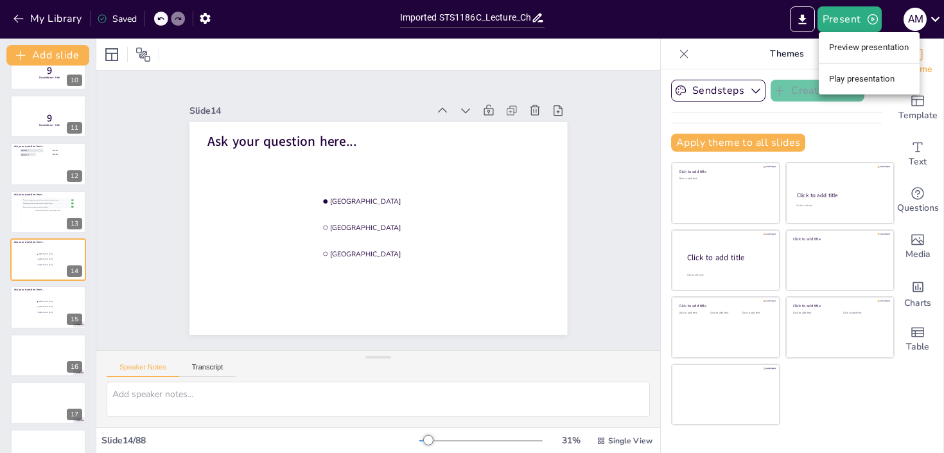
click at [848, 80] on li "Play presentation" at bounding box center [869, 79] width 101 height 21
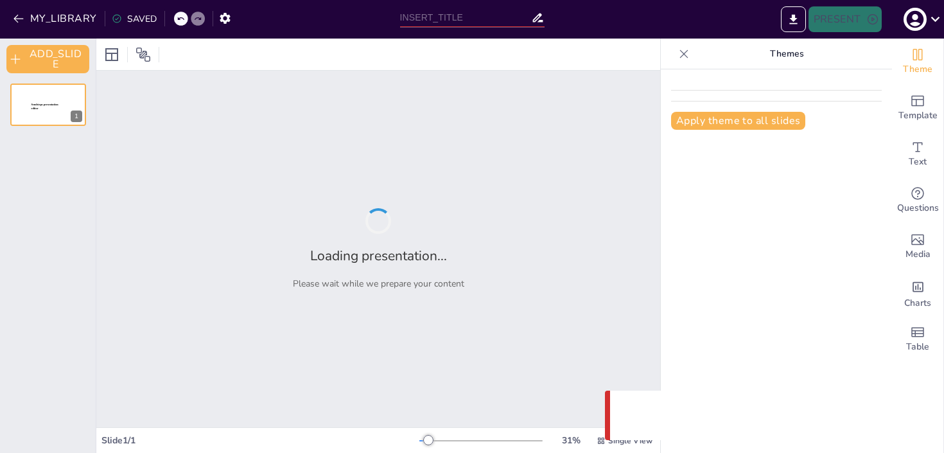
type input "Imported STS1186C_Lecture_Chapter_023_Part I_PPT.pptx"
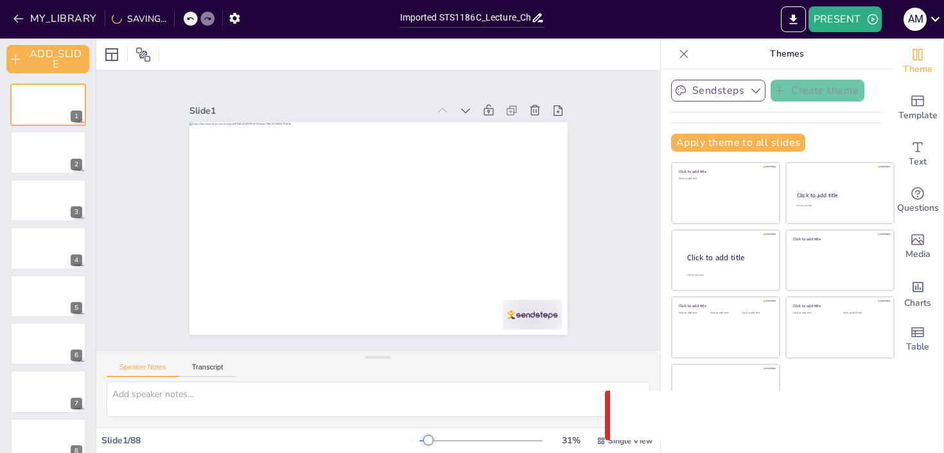
click at [738, 94] on button "Sendsteps" at bounding box center [718, 91] width 94 height 22
click at [225, 21] on icon "button" at bounding box center [224, 18] width 13 height 13
click at [225, 21] on icon "button" at bounding box center [225, 18] width 10 height 11
click at [46, 145] on div at bounding box center [48, 153] width 77 height 44
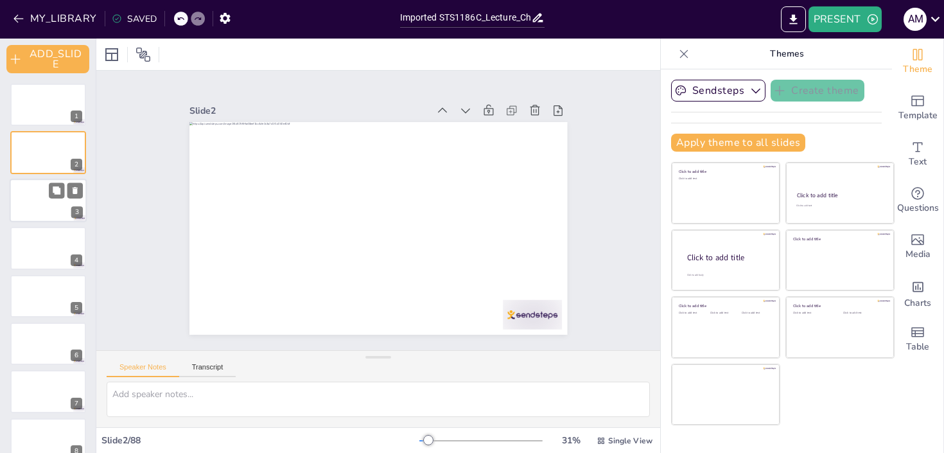
click at [46, 197] on div at bounding box center [48, 201] width 77 height 44
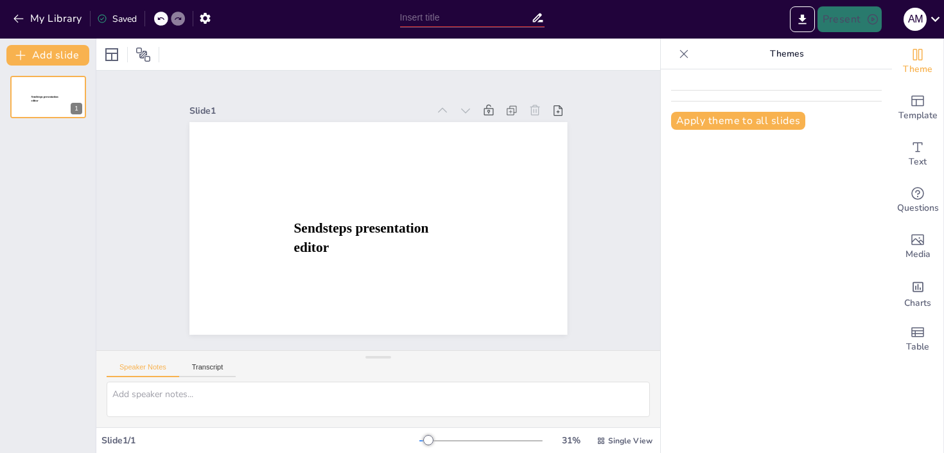
type input "Imported STS1186C_Lecture_Chapter_023_Part I_PPT.pptx"
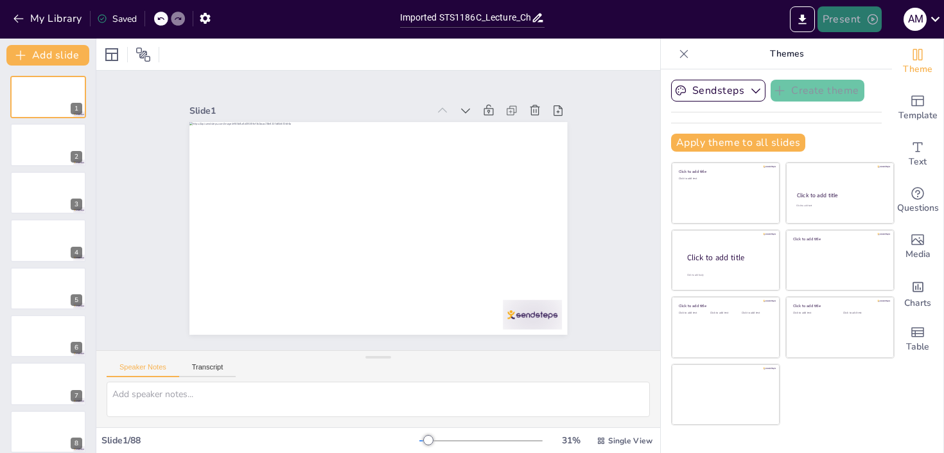
click at [847, 21] on button "Present" at bounding box center [850, 19] width 64 height 26
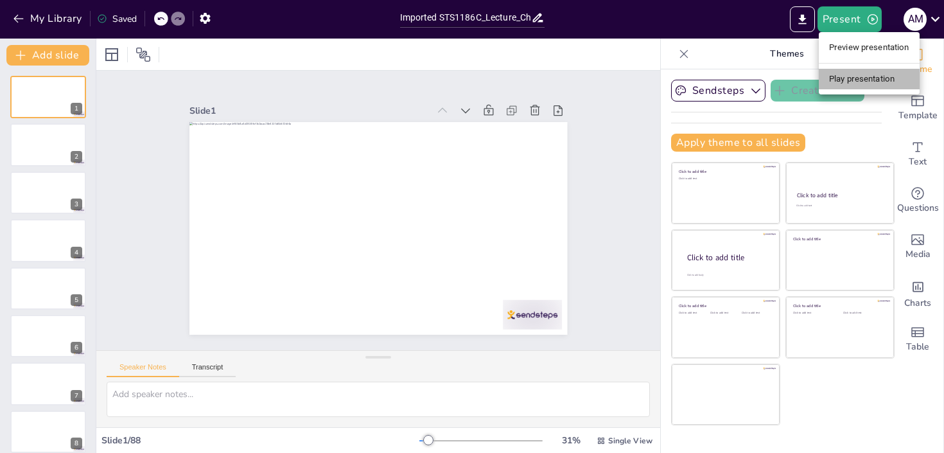
click at [845, 73] on li "Play presentation" at bounding box center [869, 79] width 101 height 21
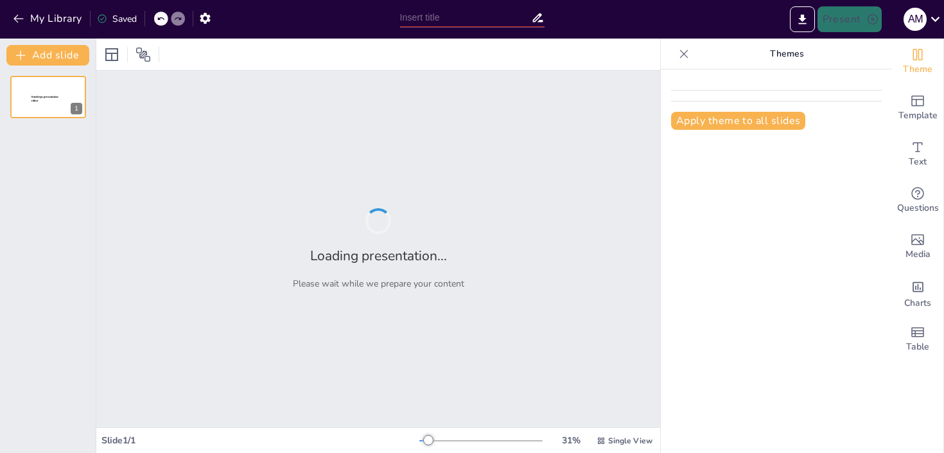
type input "Imported STS1186C_Lecture_Chapter_023_Part I_PPT.pptx"
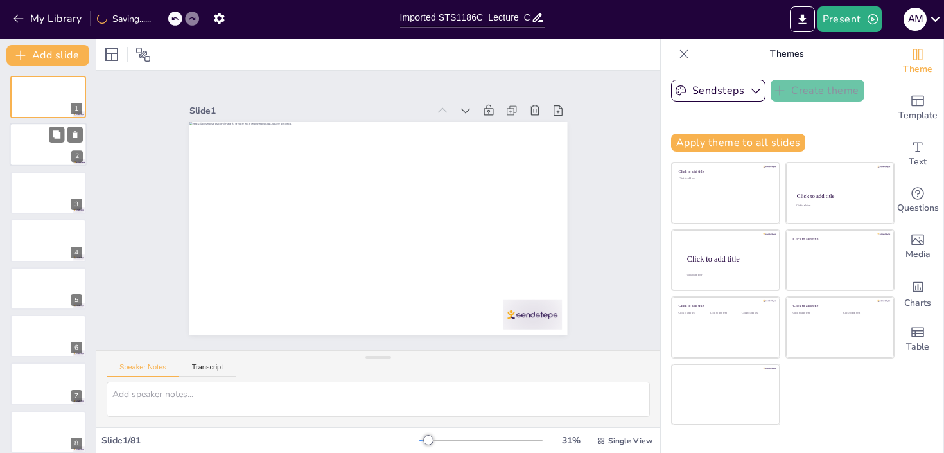
click at [63, 143] on div at bounding box center [48, 145] width 77 height 44
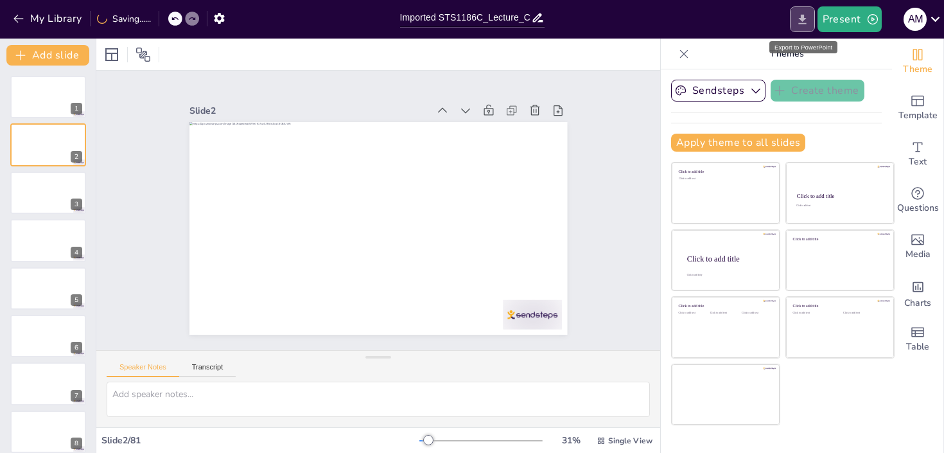
click at [804, 28] on button "Export to PowerPoint" at bounding box center [802, 19] width 25 height 26
click at [60, 22] on button "My Library" at bounding box center [49, 18] width 78 height 21
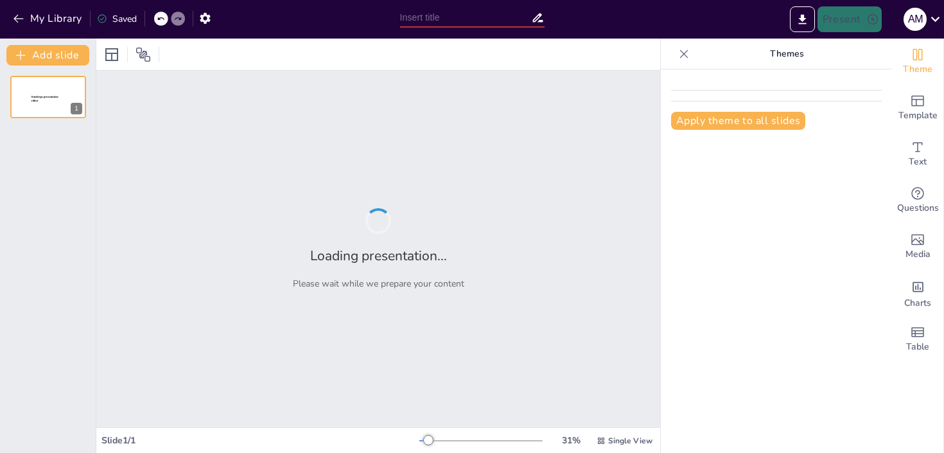
type input "Imported STS1186C_Lecture_Chapter_023_Part I_PPT.pptx"
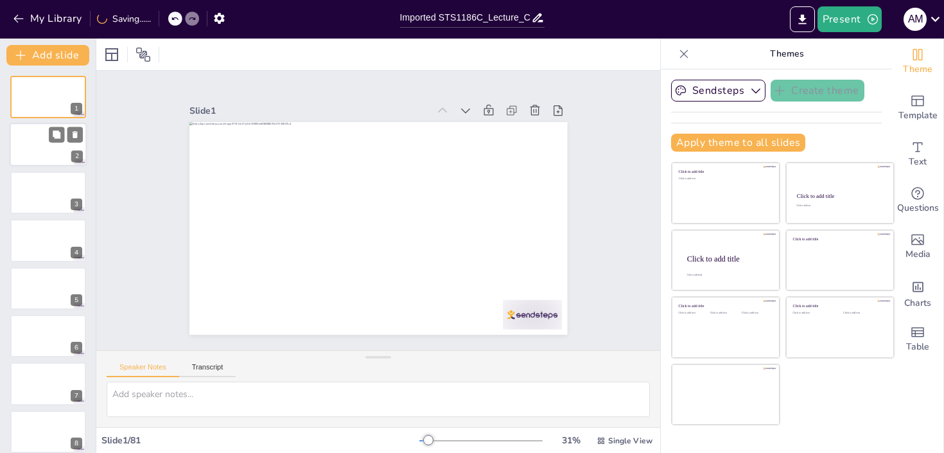
click at [48, 155] on div at bounding box center [48, 145] width 77 height 44
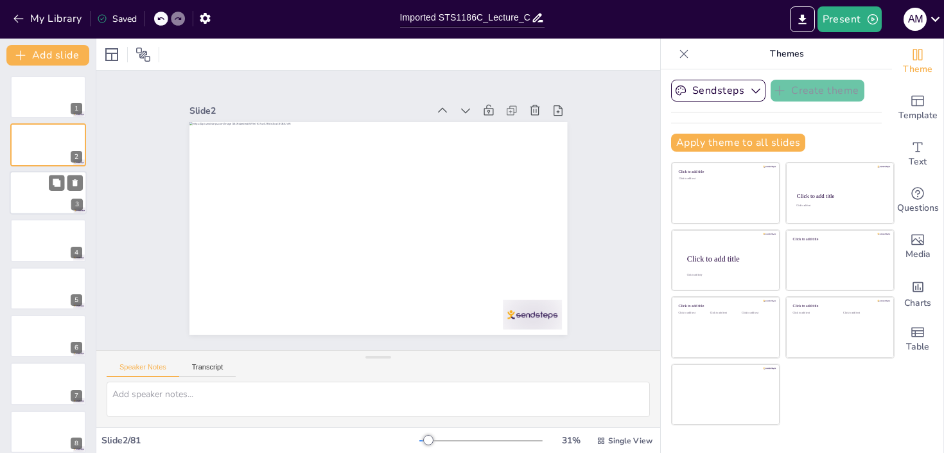
click at [58, 198] on div at bounding box center [48, 193] width 77 height 44
click at [69, 247] on div at bounding box center [48, 240] width 77 height 44
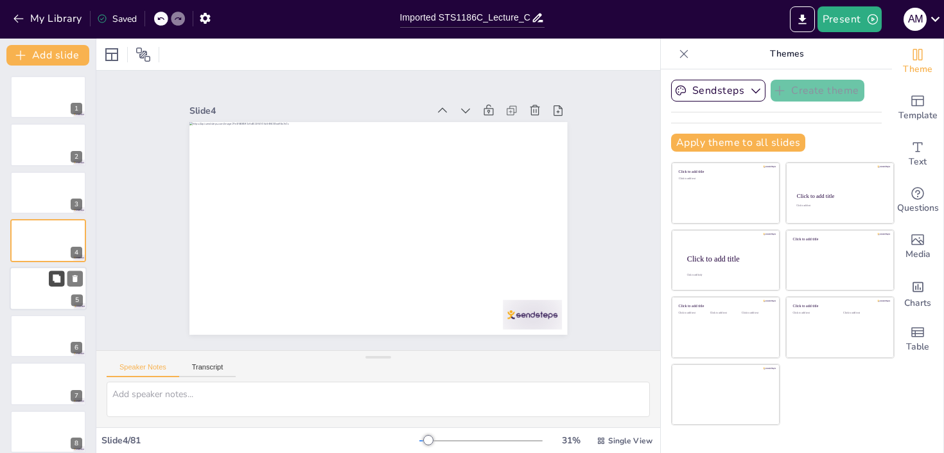
click at [58, 281] on icon at bounding box center [57, 278] width 8 height 8
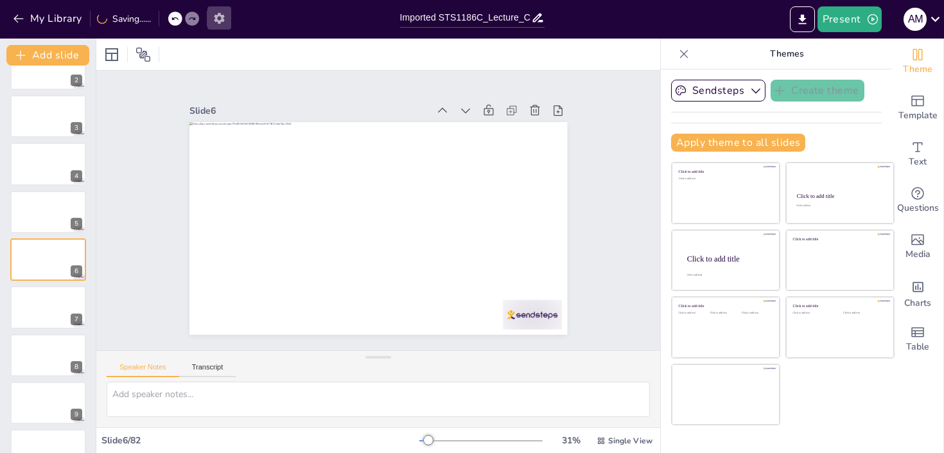
click at [224, 21] on icon "button" at bounding box center [219, 18] width 10 height 11
click at [751, 92] on icon "button" at bounding box center [756, 90] width 13 height 13
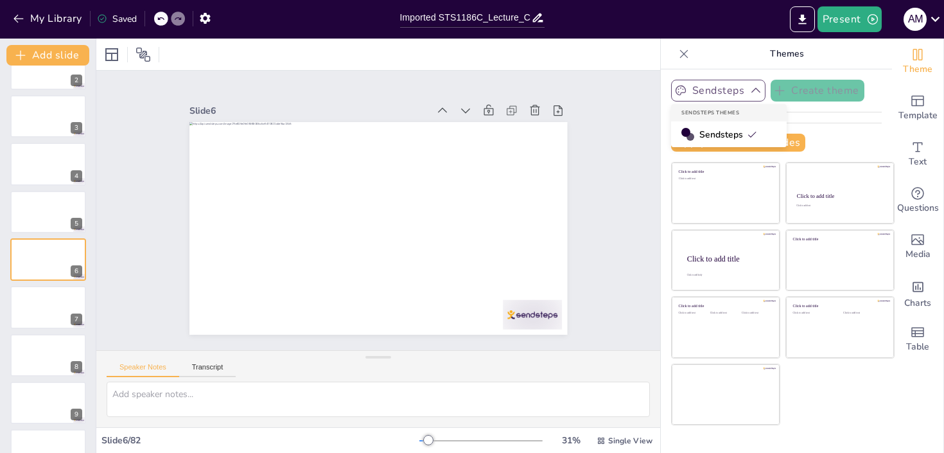
click at [752, 92] on icon "button" at bounding box center [756, 90] width 9 height 5
